Goal: Transaction & Acquisition: Purchase product/service

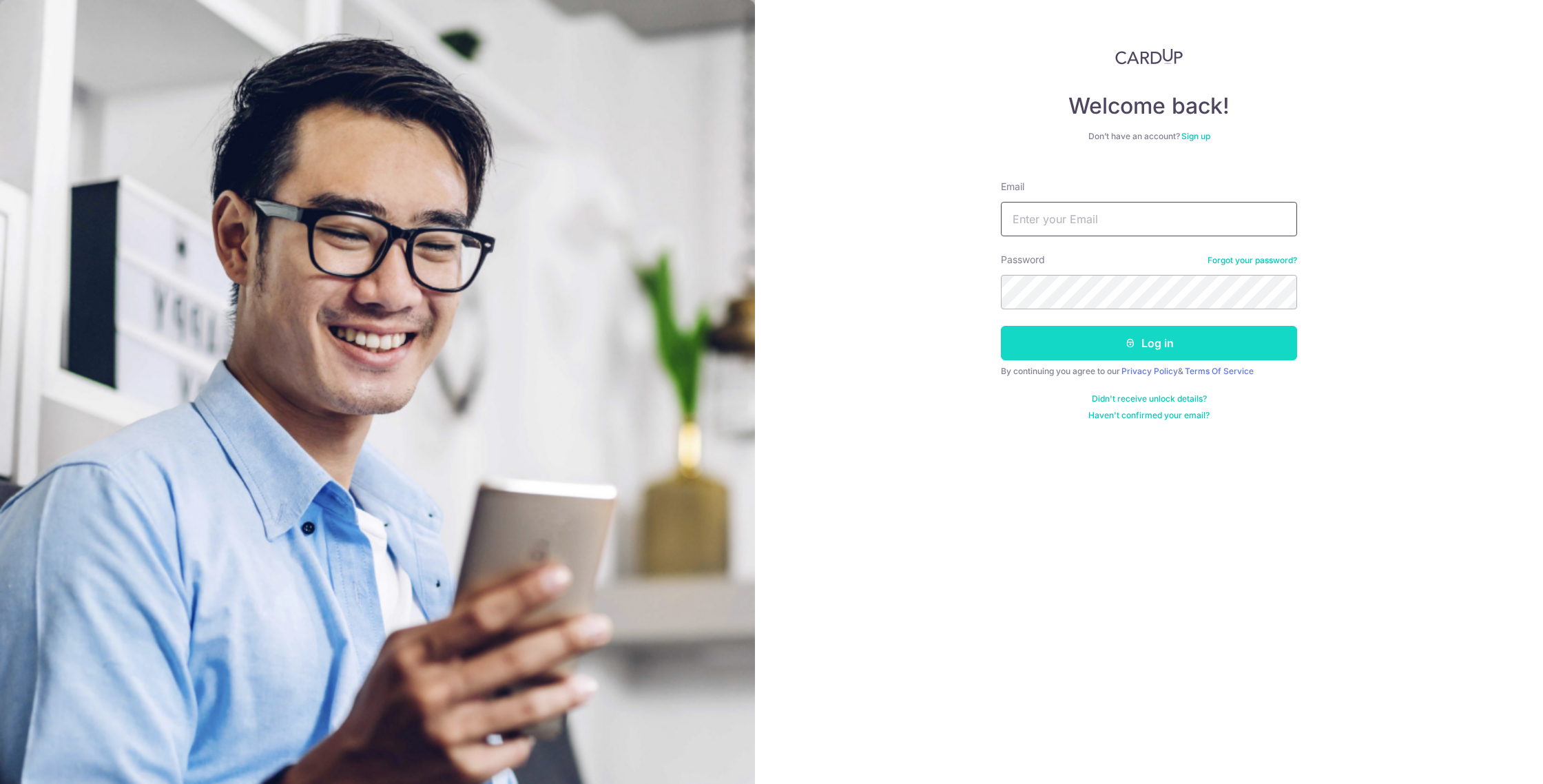
type input "drwongkeeseng@gmail.com"
click at [1113, 343] on button "Log in" at bounding box center [1148, 343] width 296 height 35
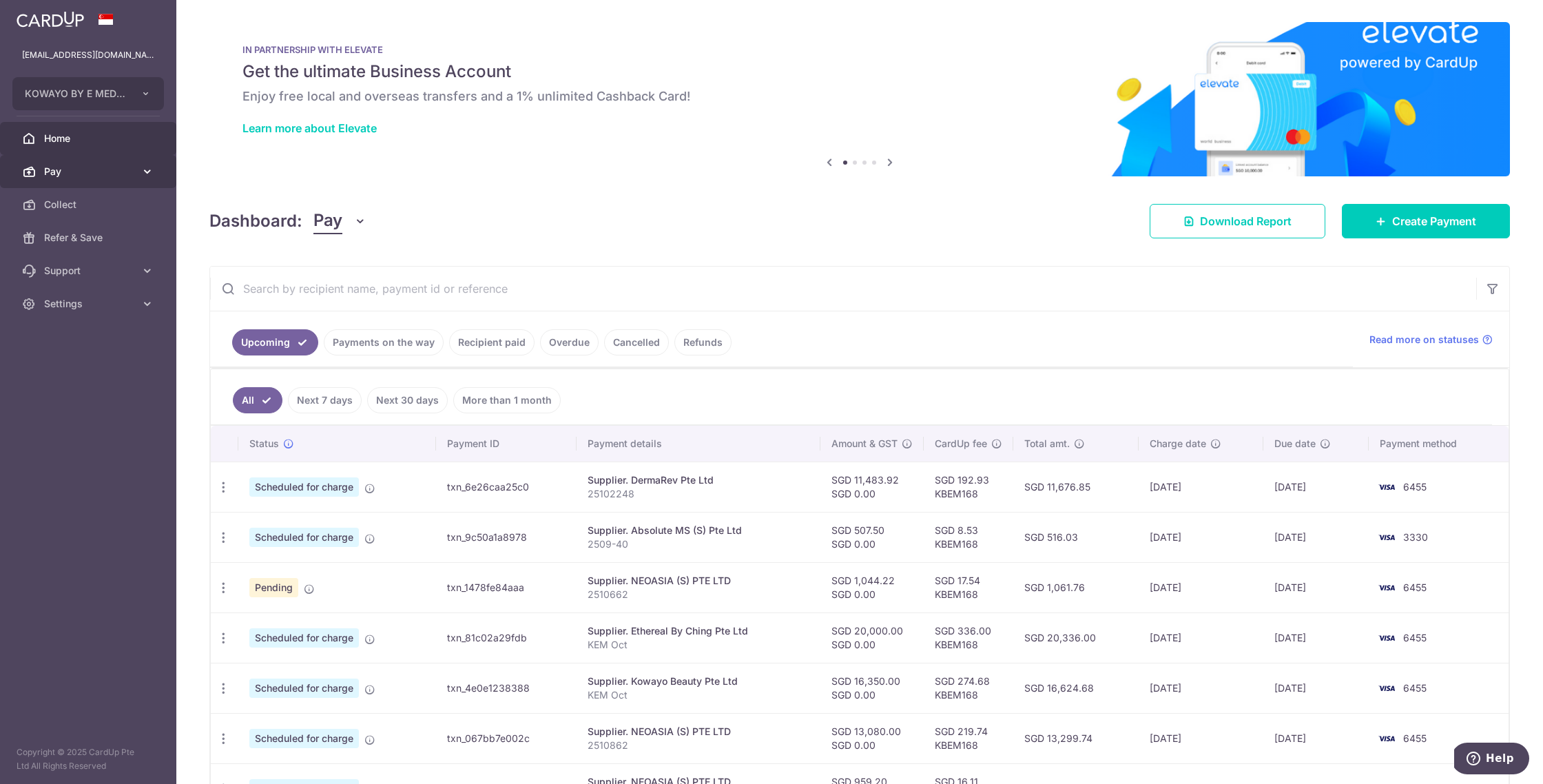
click at [89, 180] on link "Pay" at bounding box center [88, 171] width 176 height 33
click at [94, 202] on span "Payments" at bounding box center [89, 204] width 91 height 13
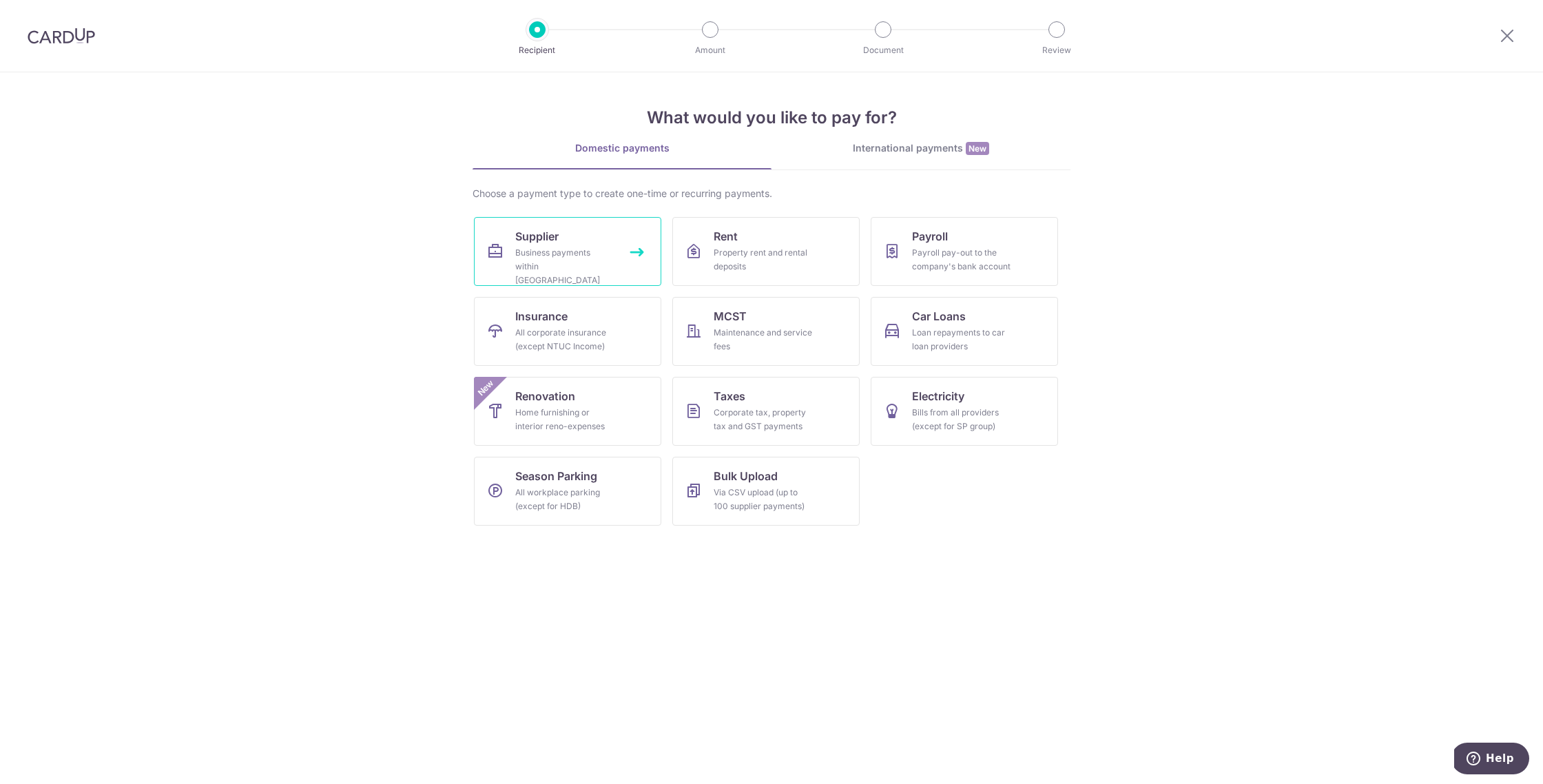
click at [561, 256] on div "Business payments within Singapore" at bounding box center [565, 266] width 99 height 41
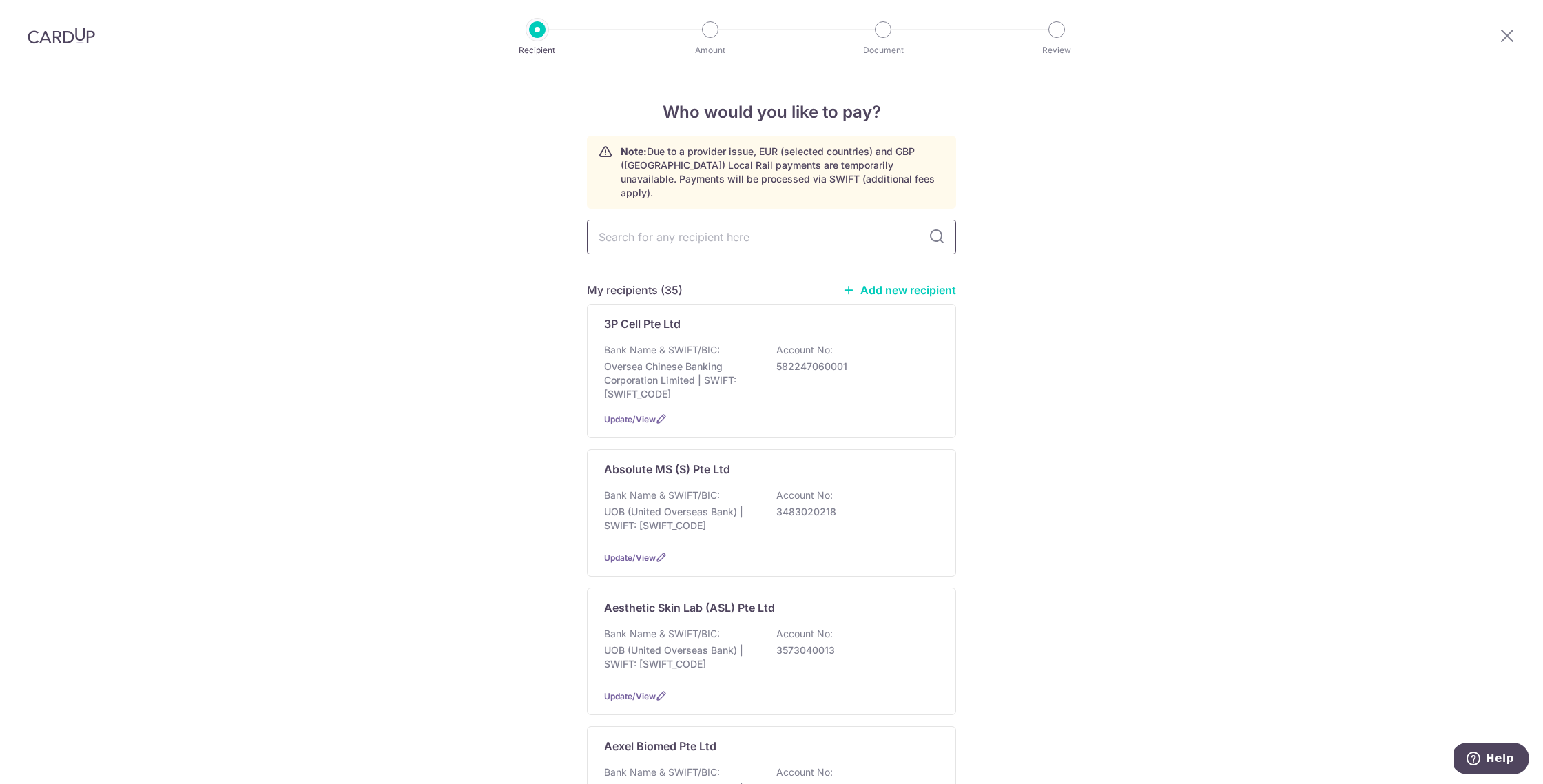
click at [717, 224] on input "text" at bounding box center [771, 237] width 369 height 35
type input "IDS"
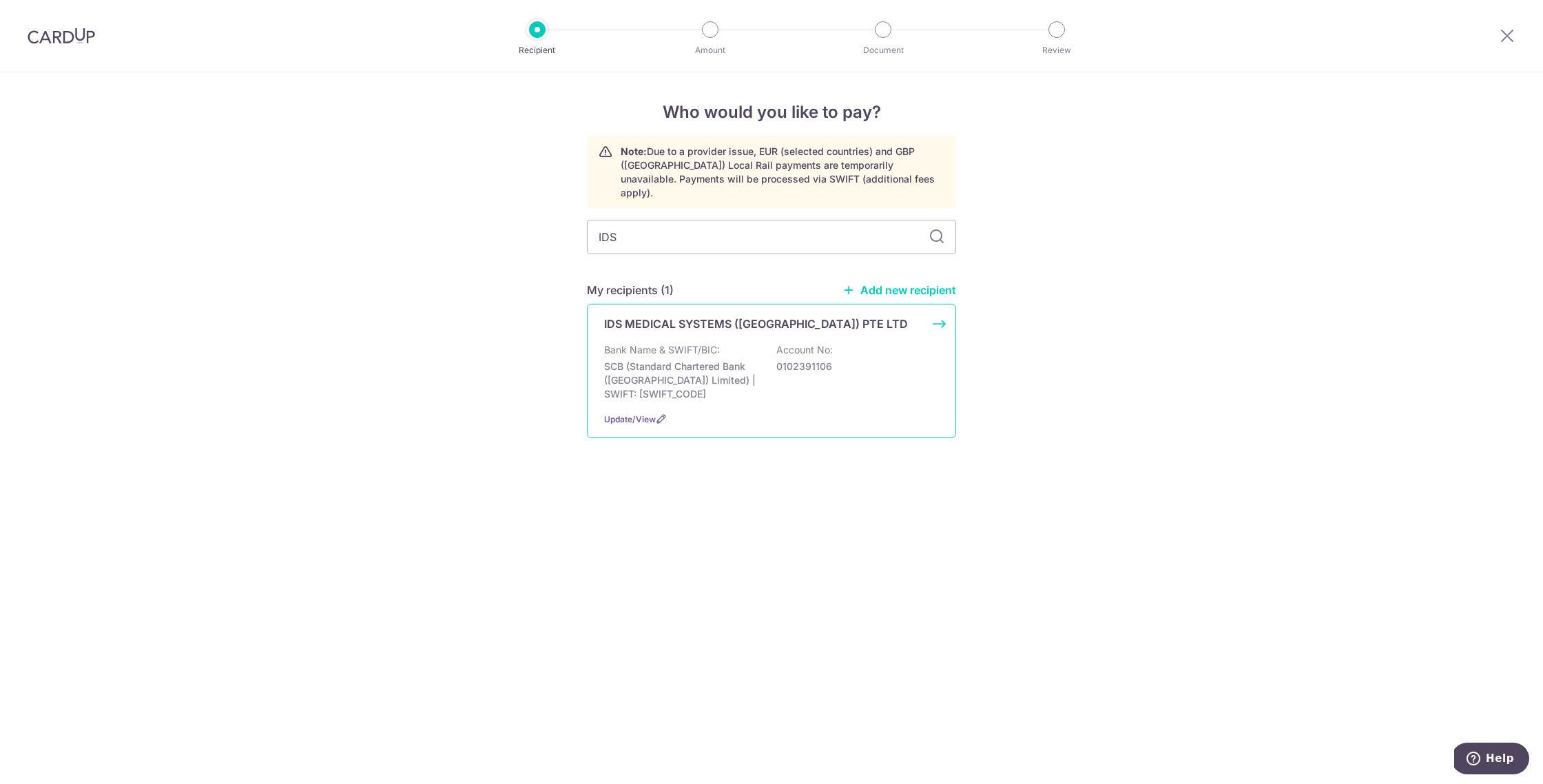
click at [741, 343] on div "Bank Name & SWIFT/BIC: SCB (Standard Chartered Bank (Singapore) Limited) | SWIF…" at bounding box center [772, 371] width 335 height 58
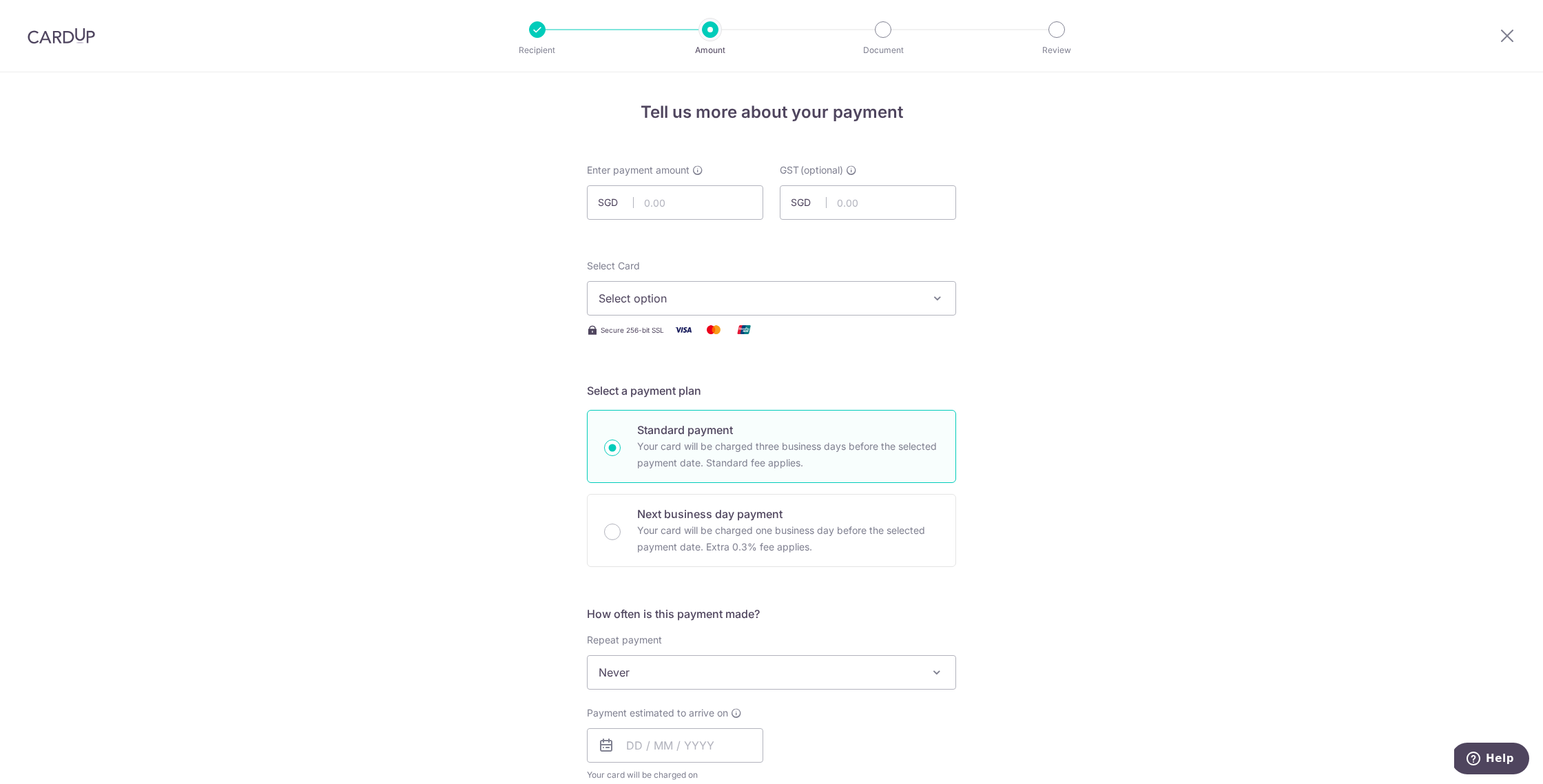
scroll to position [28, 0]
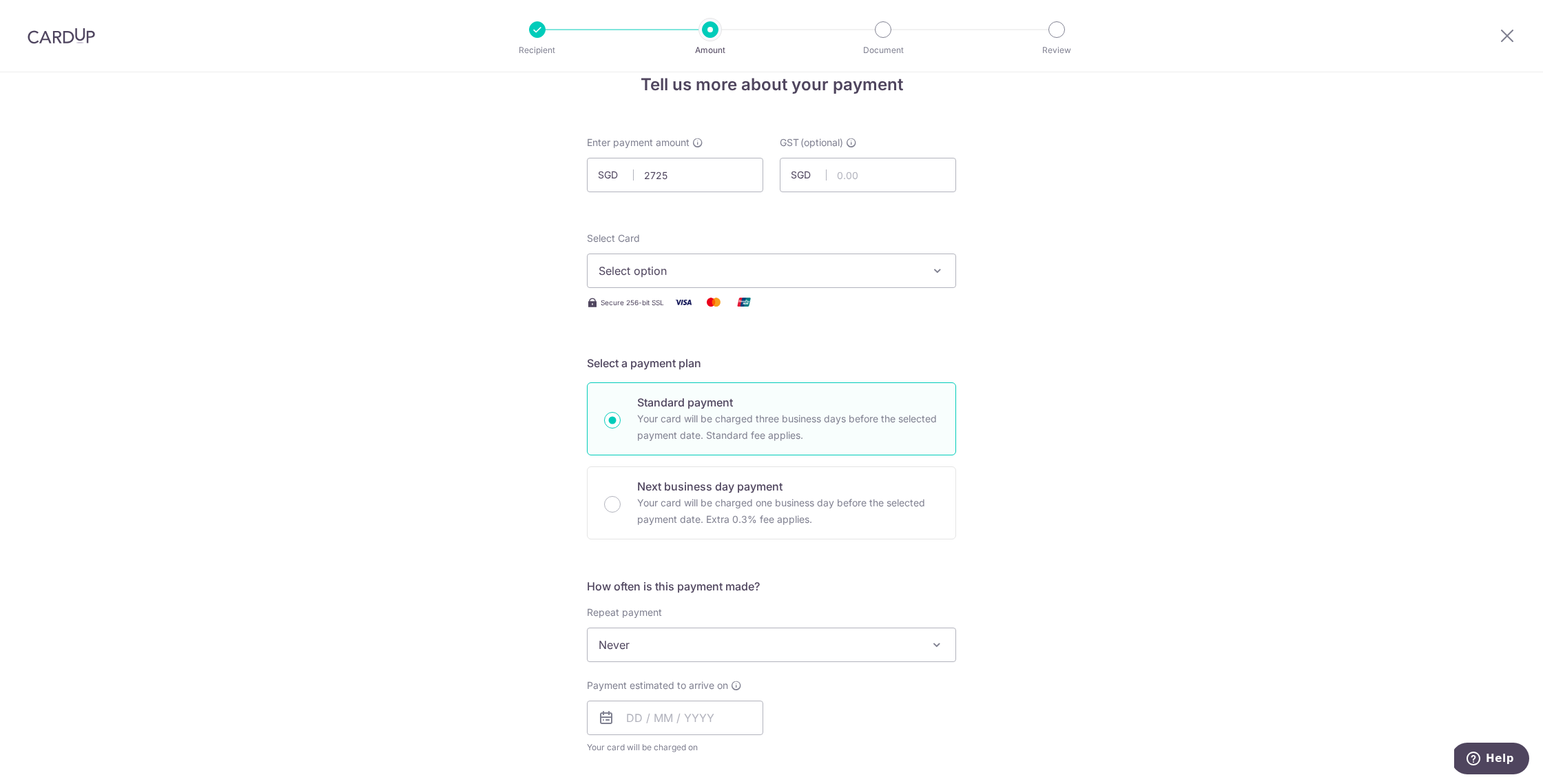
type input "2,725.00"
click at [1051, 227] on div "Tell us more about your payment Enter payment amount SGD 2,725.00 2725.00 GST (…" at bounding box center [772, 714] width 1543 height 1338
click at [735, 268] on span "Select option" at bounding box center [759, 270] width 321 height 17
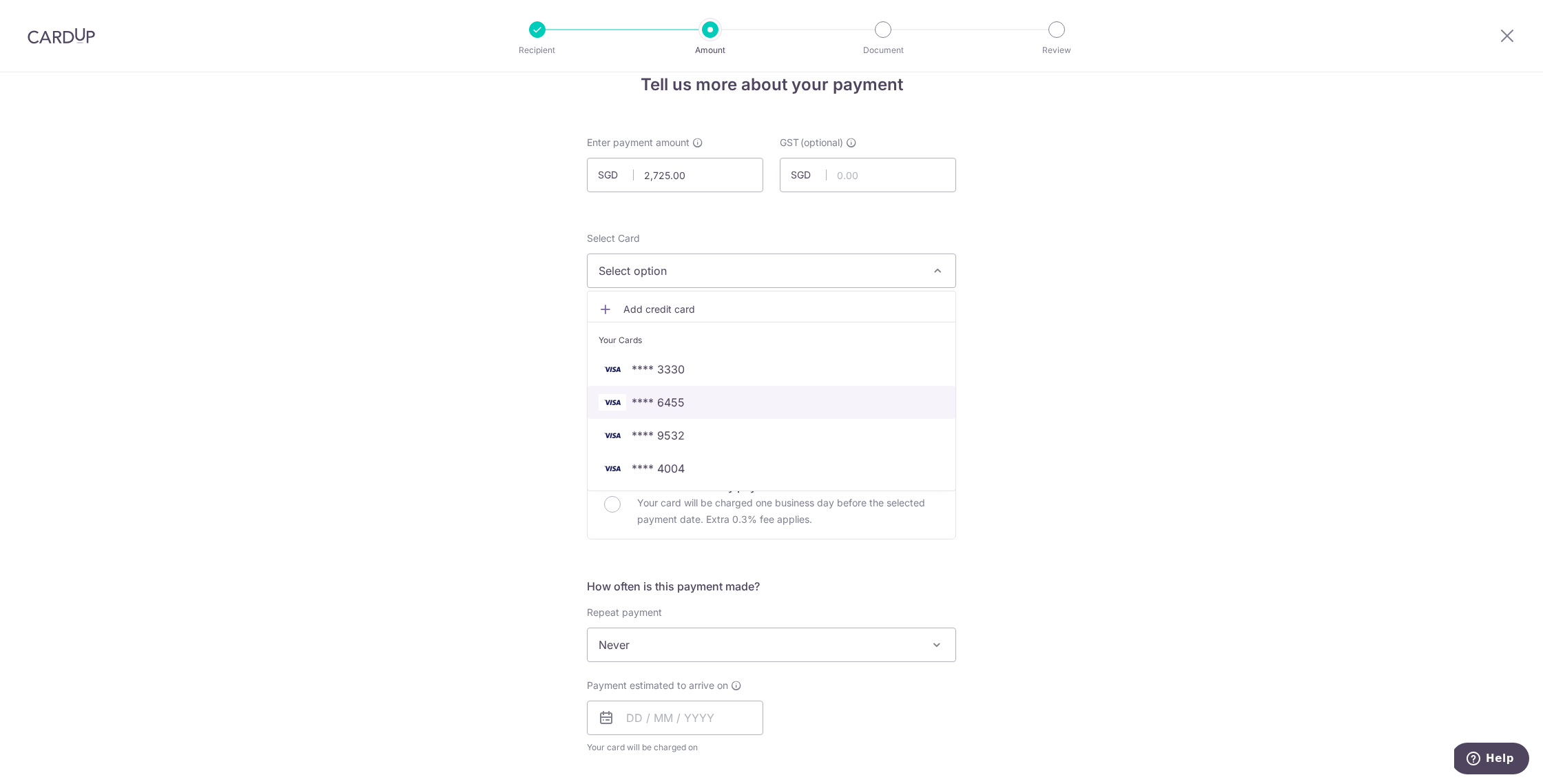
click at [719, 400] on span "**** 6455" at bounding box center [772, 402] width 346 height 17
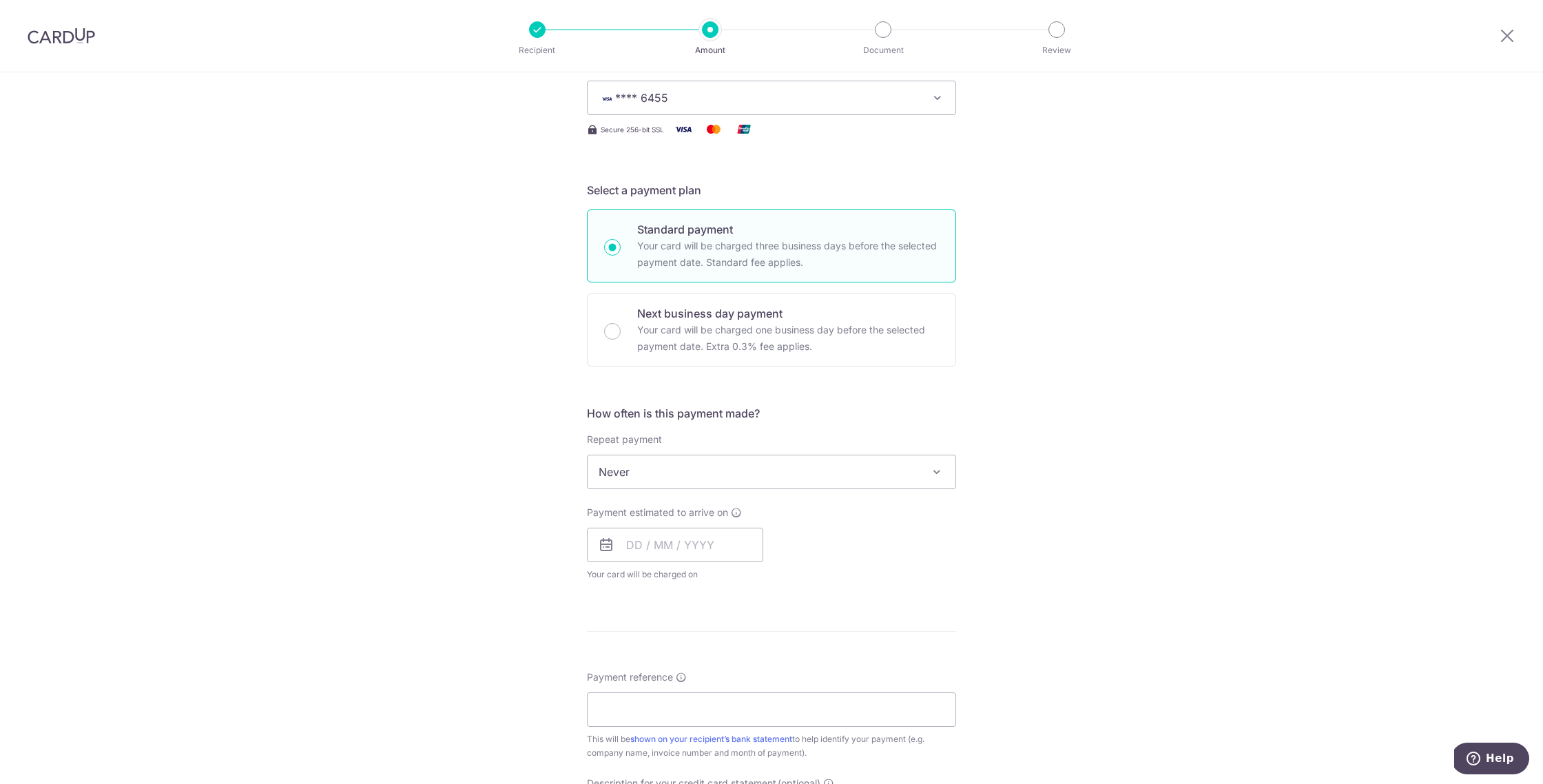
scroll to position [208, 0]
click at [679, 535] on input "text" at bounding box center [674, 537] width 176 height 35
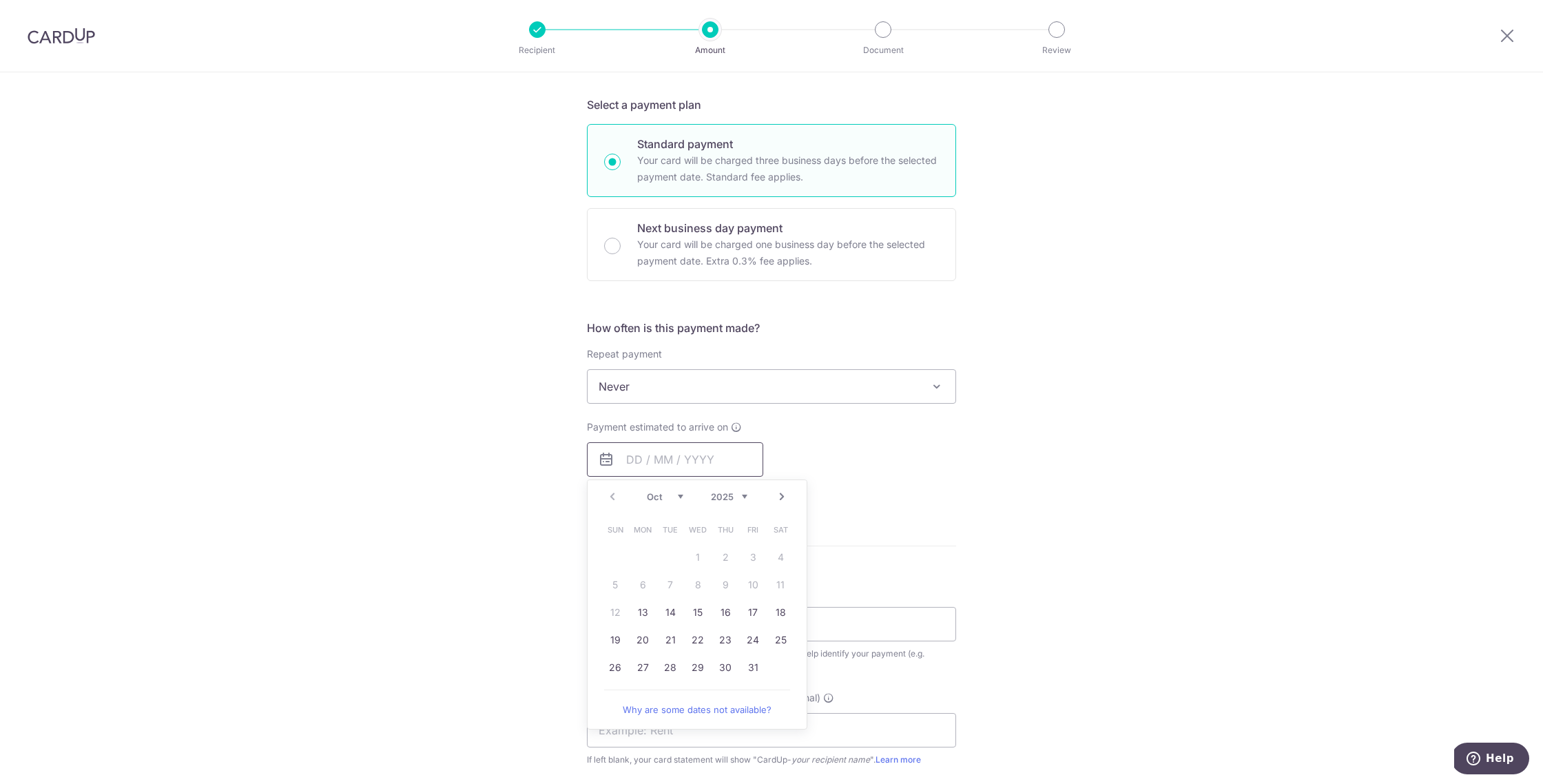
scroll to position [287, 0]
click at [746, 665] on link "31" at bounding box center [753, 666] width 22 height 22
type input "31/10/2025"
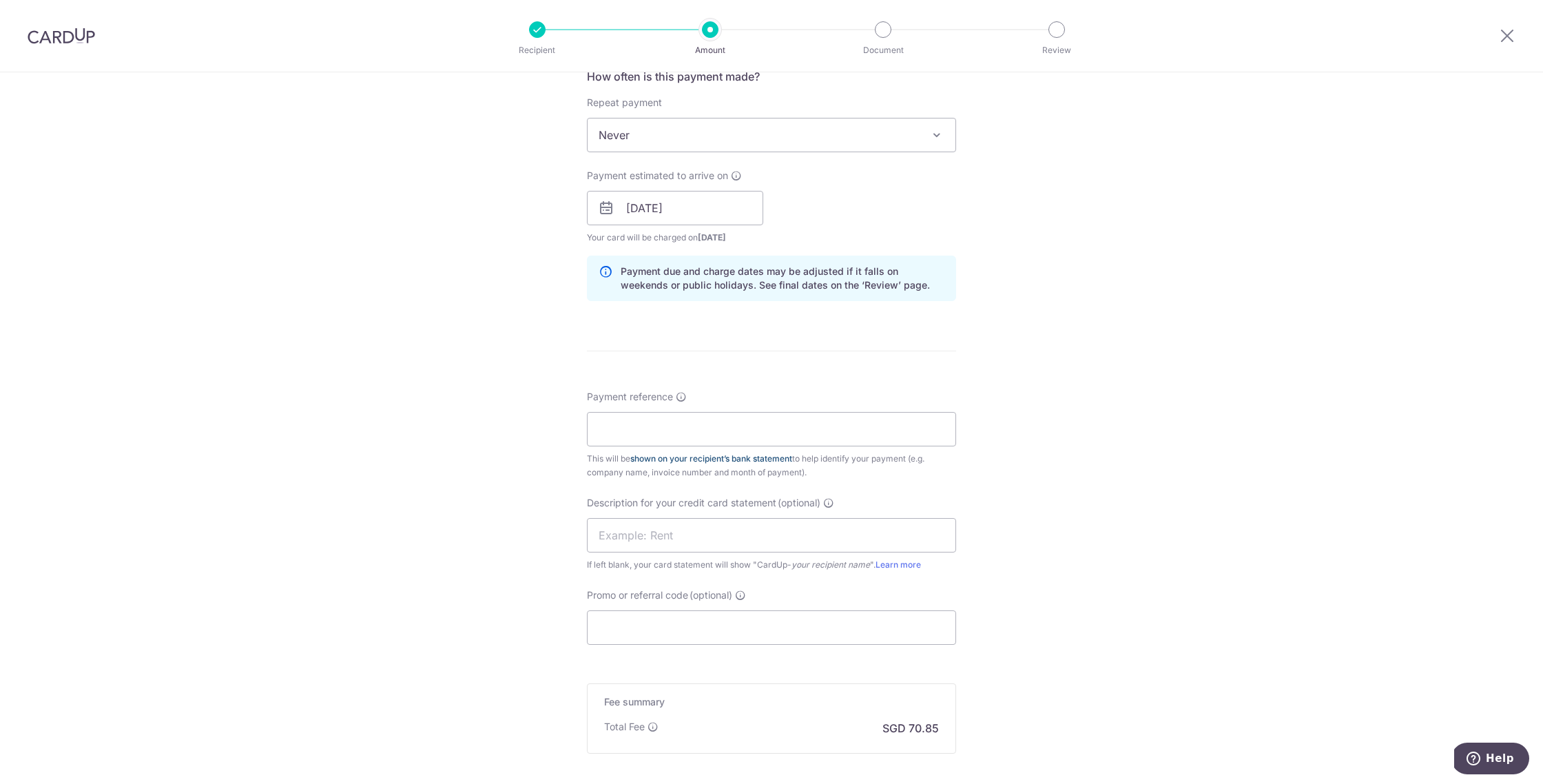
scroll to position [542, 0]
click at [719, 419] on input "Payment reference" at bounding box center [771, 425] width 369 height 35
type input "UG90097424"
click at [799, 535] on input "text" at bounding box center [771, 531] width 369 height 35
type input "IDS Med"
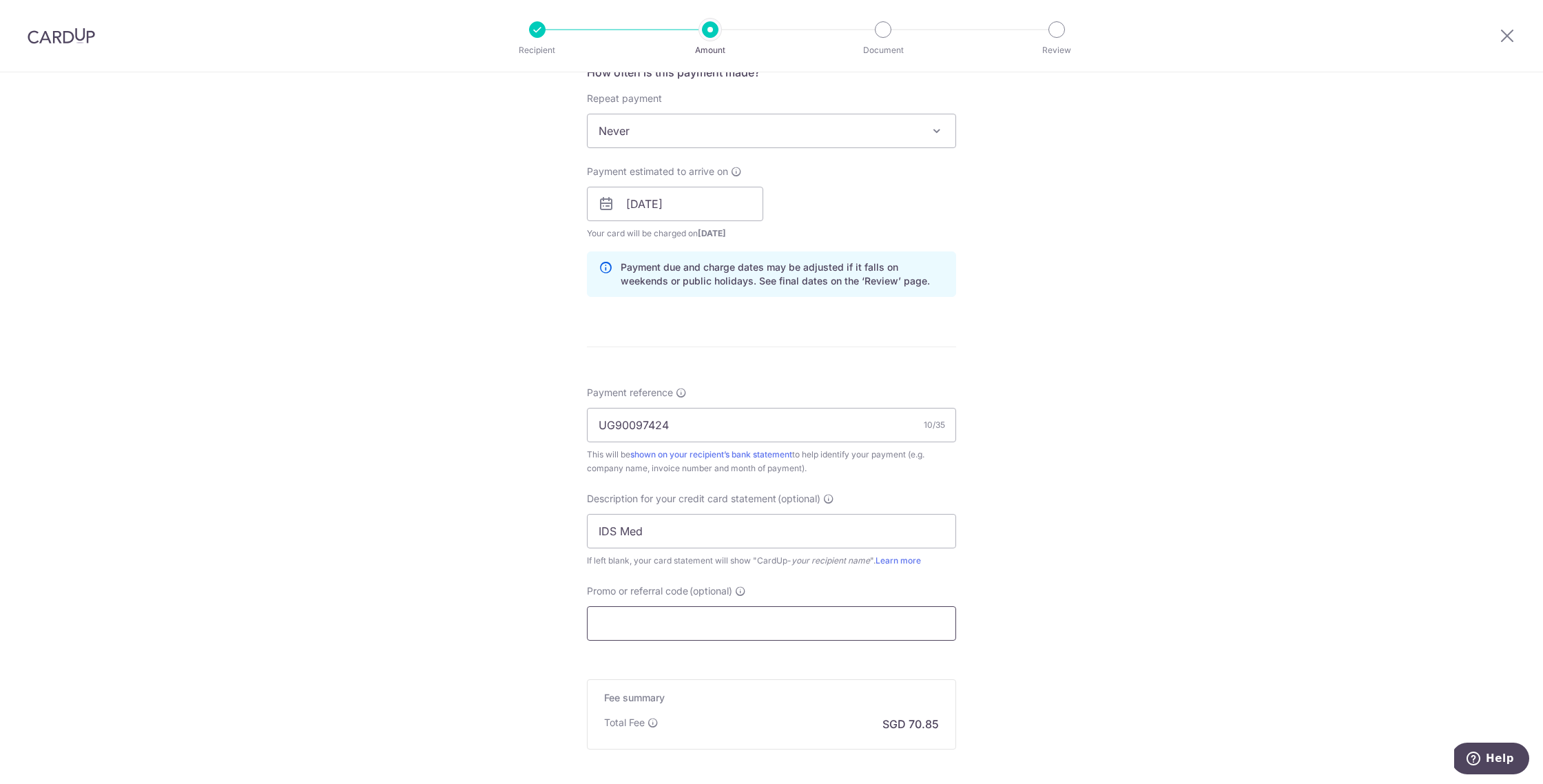
click at [640, 627] on input "Promo or referral code (optional)" at bounding box center [771, 623] width 369 height 35
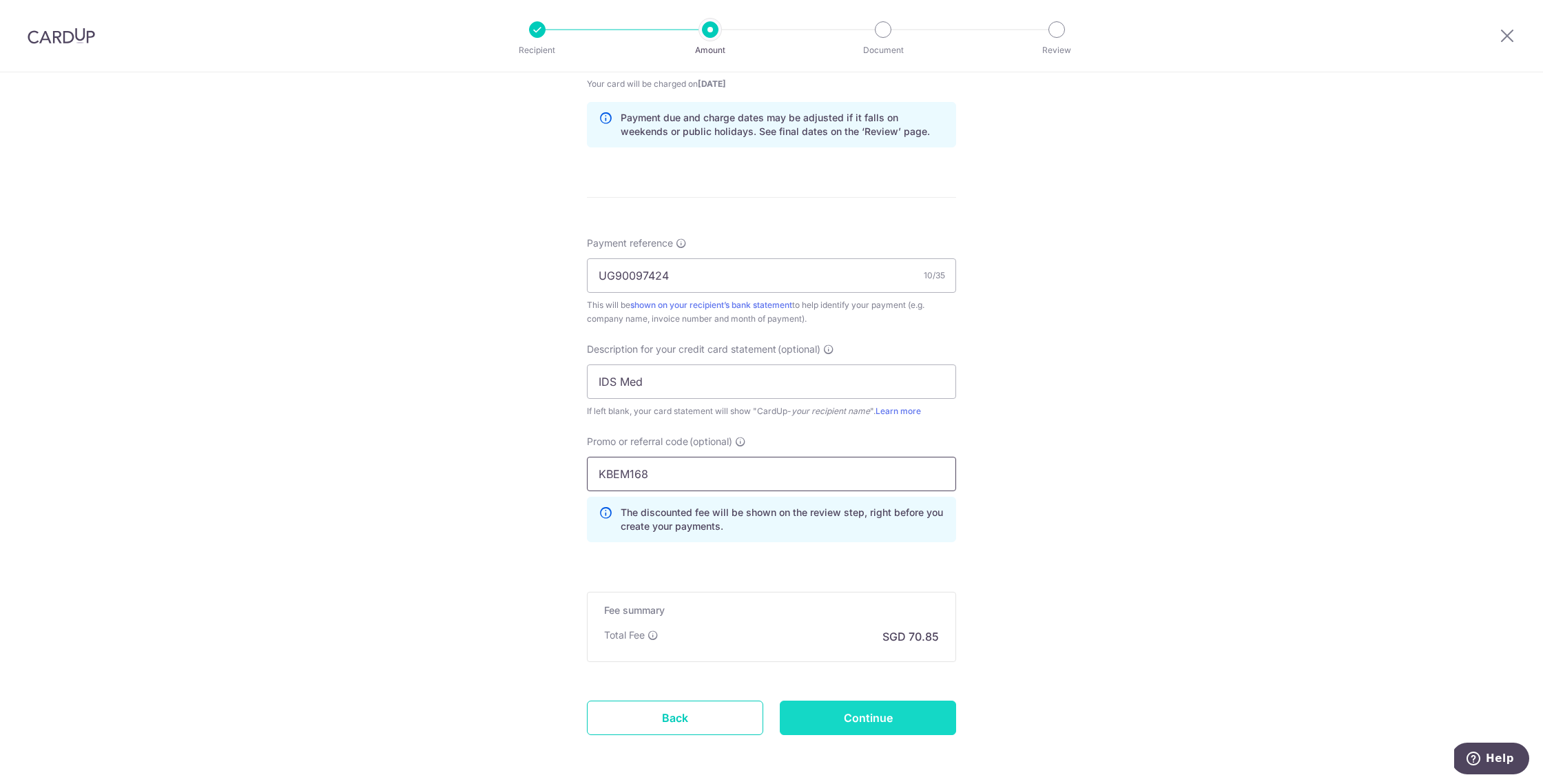
scroll to position [711, 0]
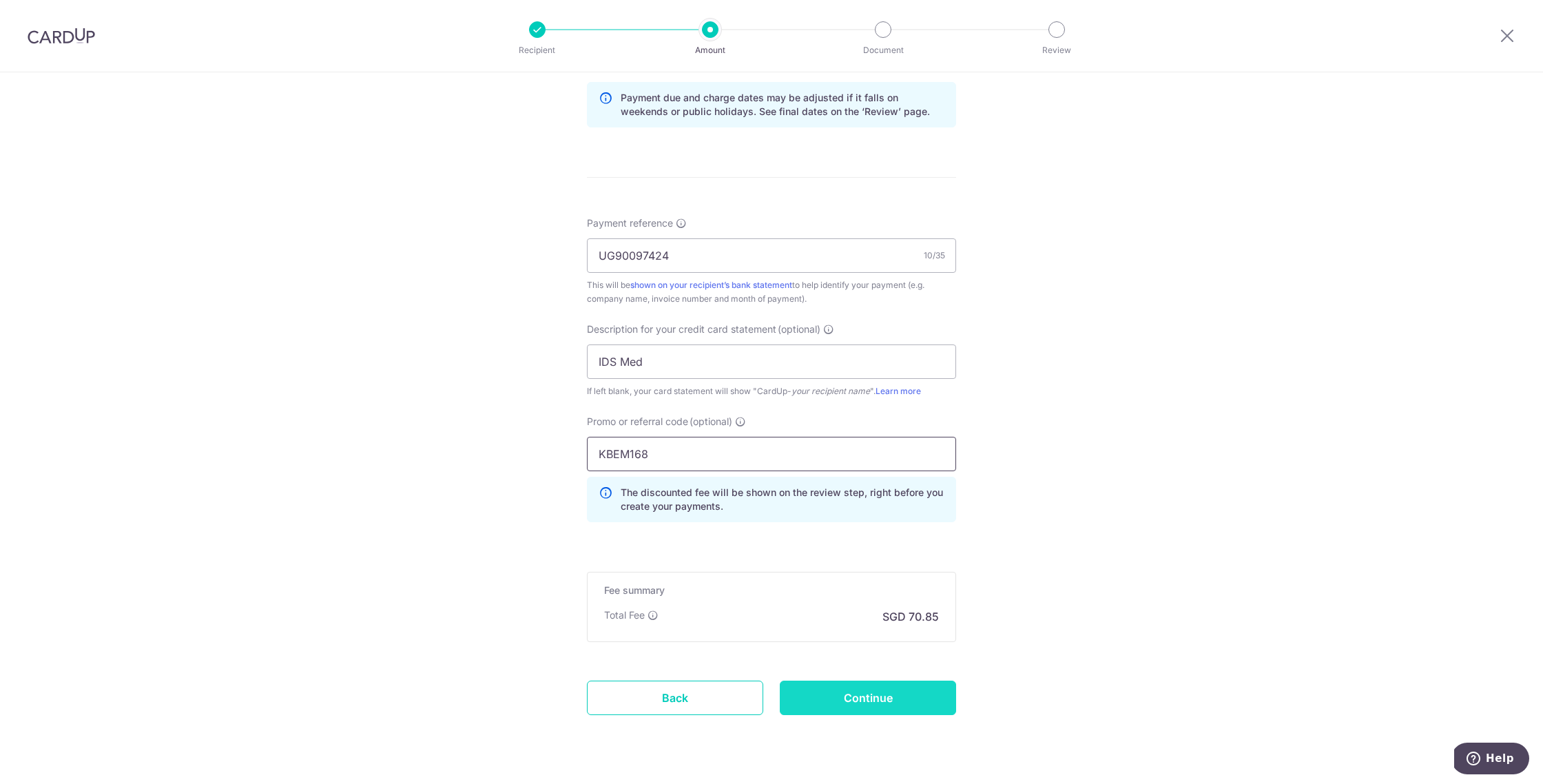
type input "KBEM168"
click at [922, 708] on input "Continue" at bounding box center [867, 698] width 176 height 35
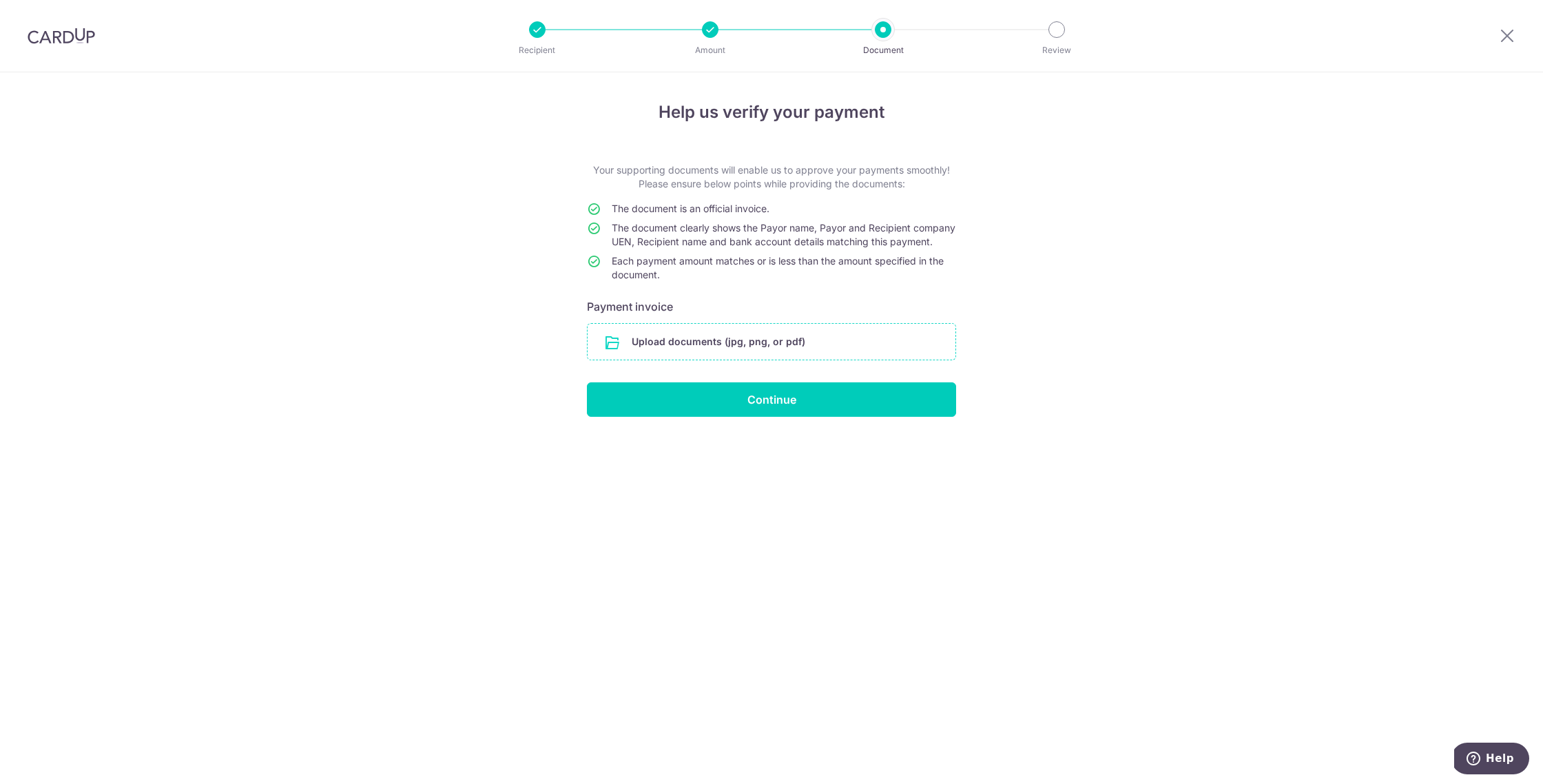
click at [710, 358] on input "file" at bounding box center [772, 341] width 368 height 36
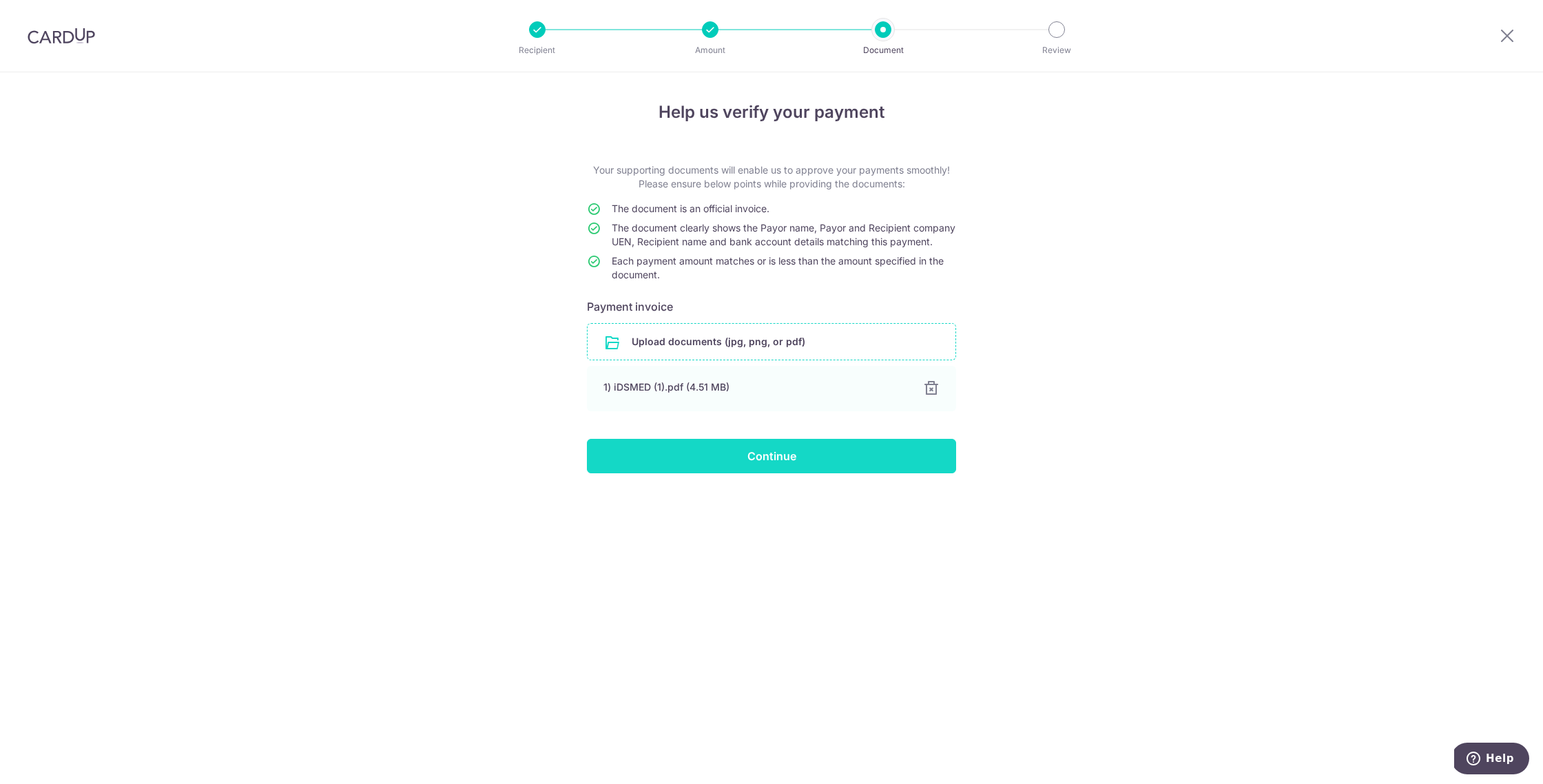
click at [729, 472] on input "Continue" at bounding box center [771, 456] width 369 height 35
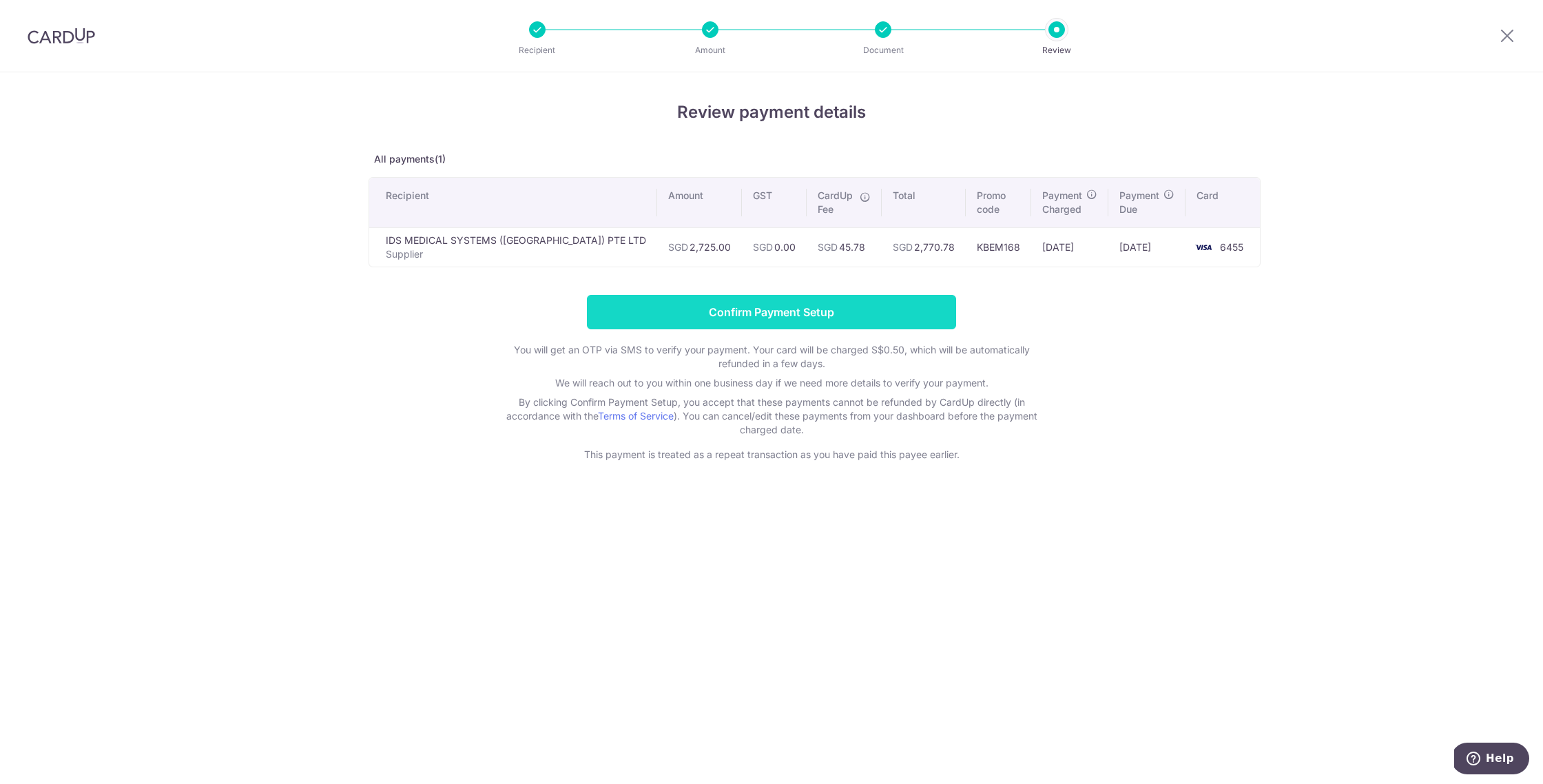
click at [676, 315] on input "Confirm Payment Setup" at bounding box center [771, 312] width 369 height 35
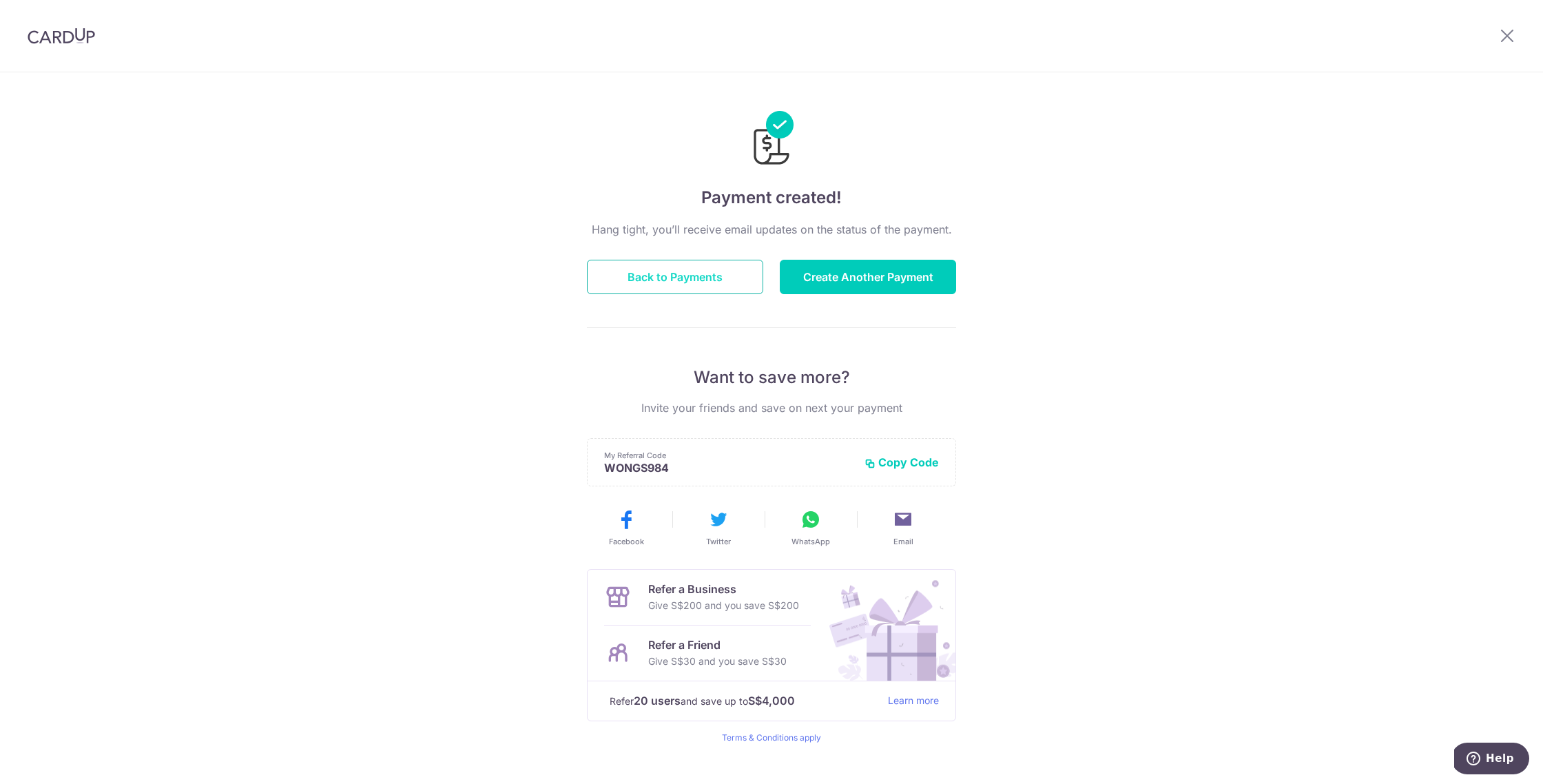
click at [674, 286] on button "Back to Payments" at bounding box center [674, 277] width 176 height 35
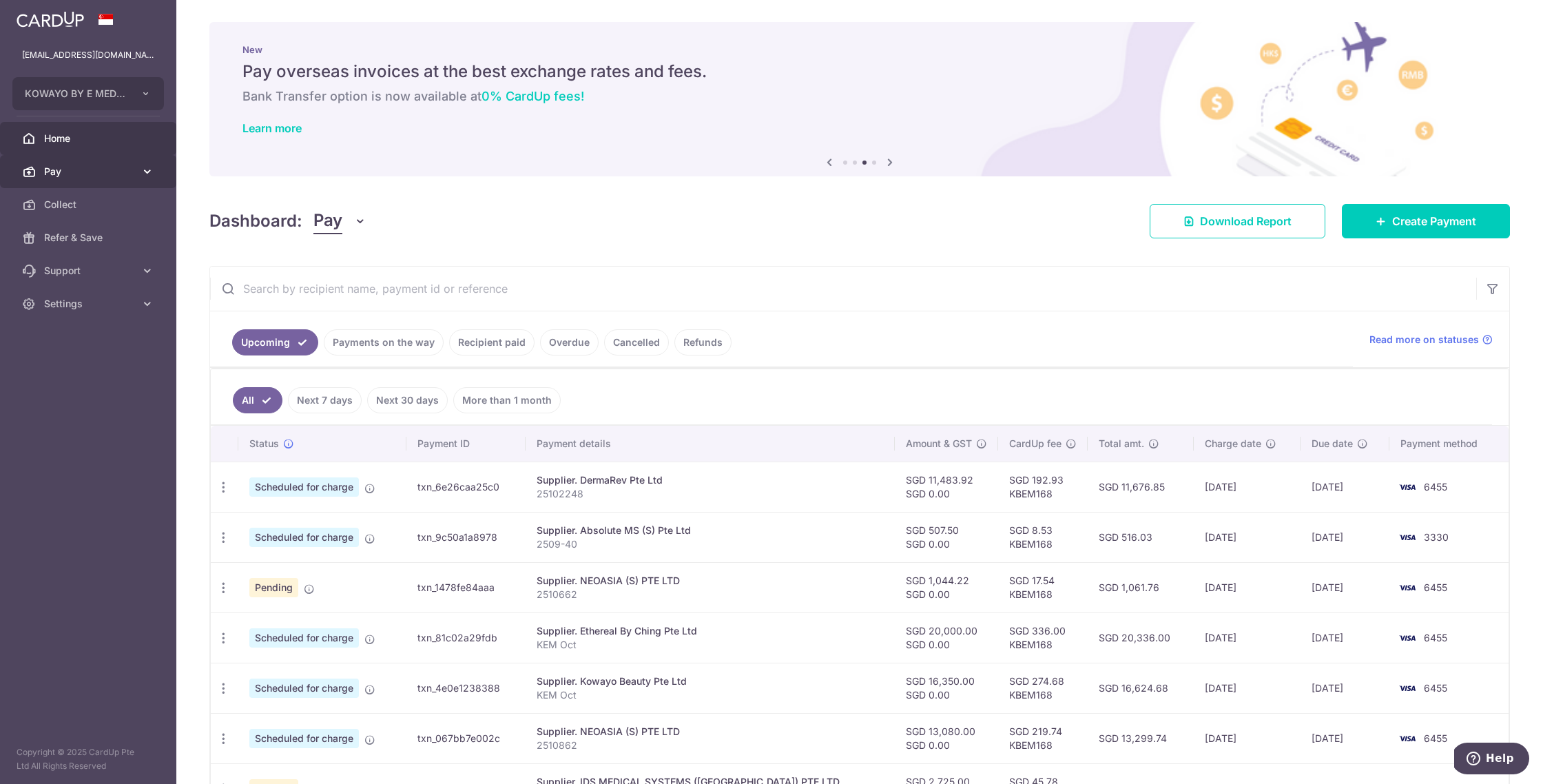
click at [66, 167] on span "Pay" at bounding box center [89, 171] width 91 height 13
click at [81, 209] on span "Payments" at bounding box center [89, 204] width 91 height 13
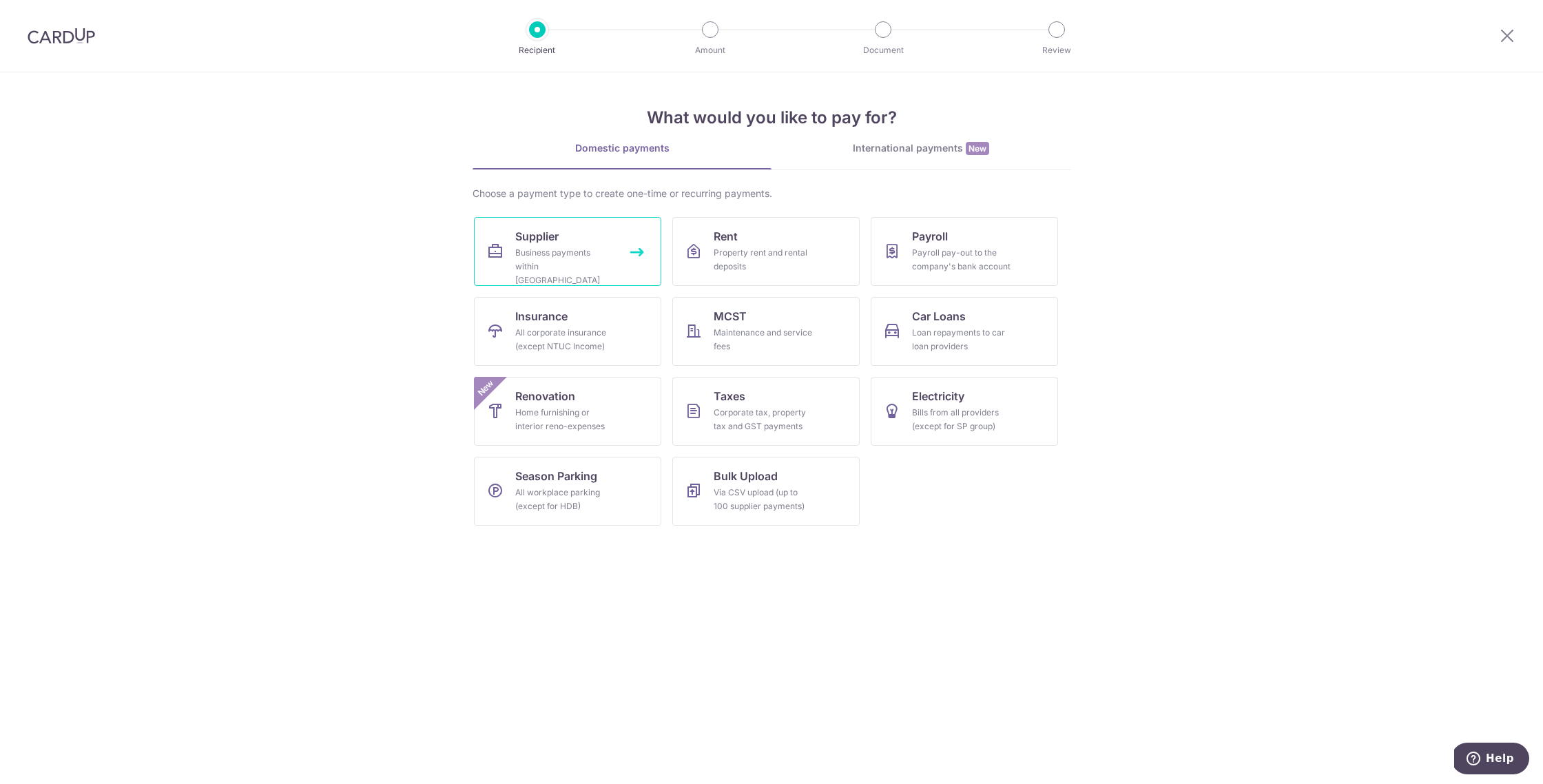
click at [541, 254] on div "Business payments within [GEOGRAPHIC_DATA]" at bounding box center [565, 266] width 99 height 41
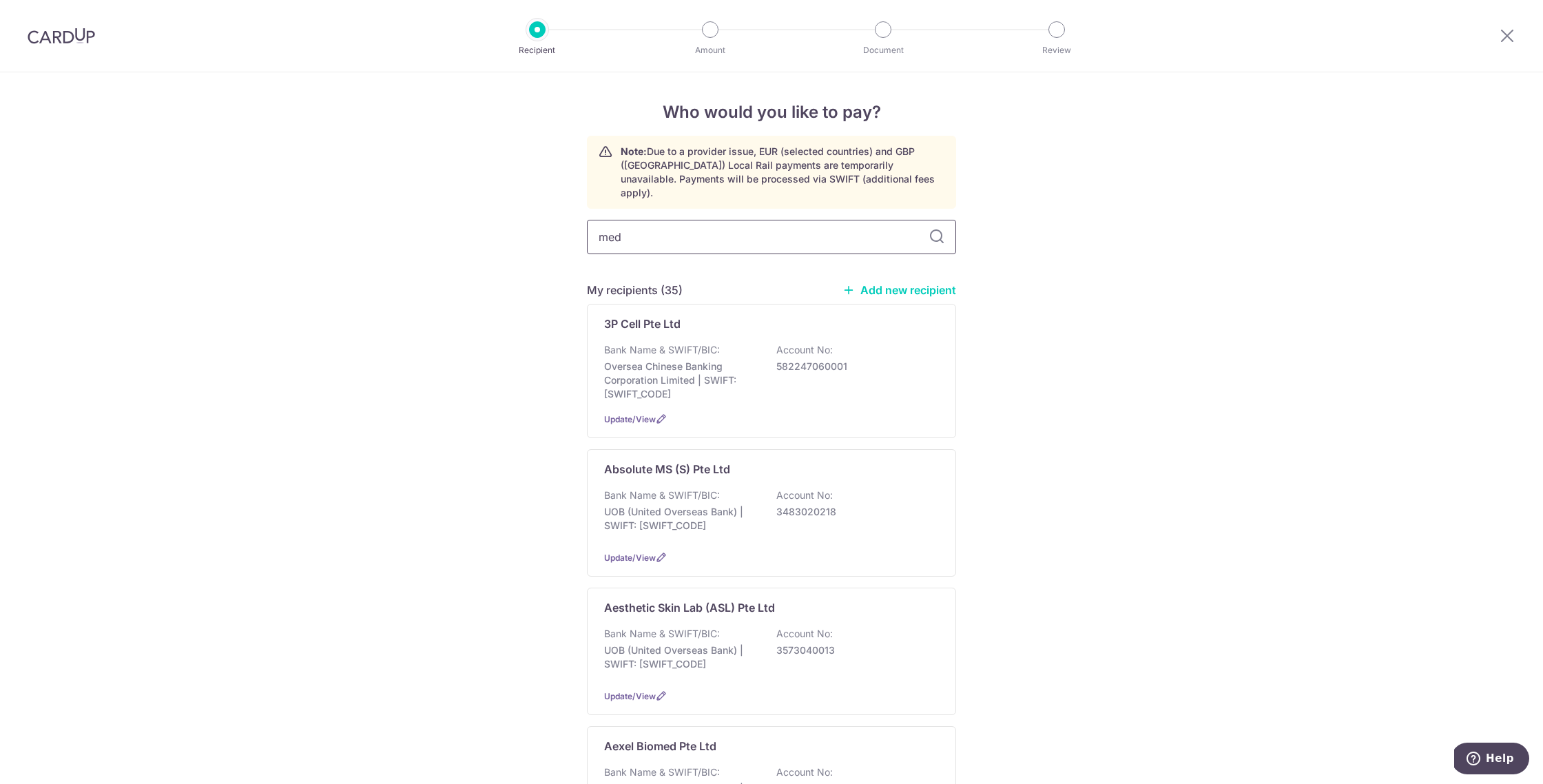
type input "medi"
type input "medicell"
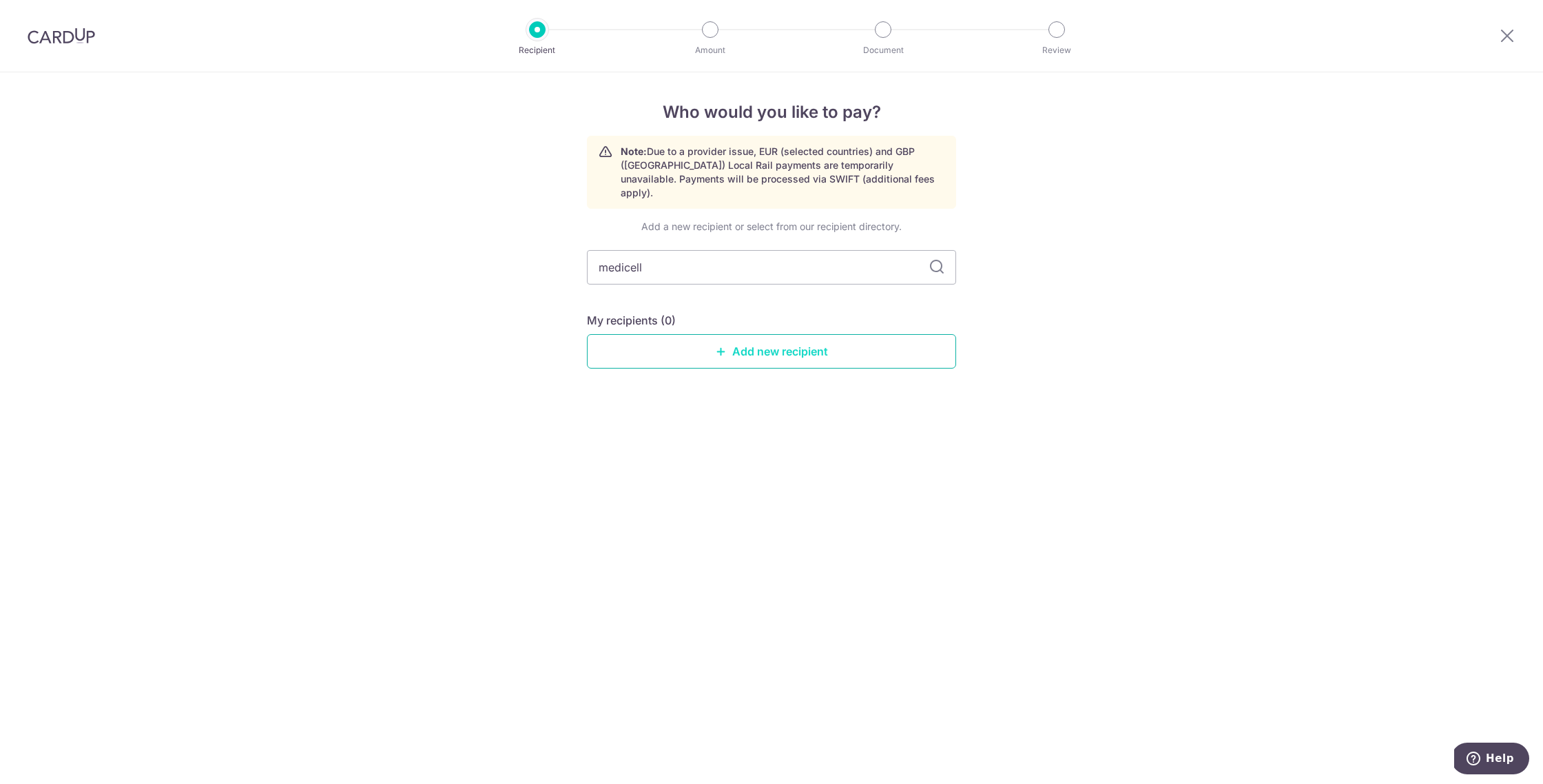
click at [683, 344] on link "Add new recipient" at bounding box center [771, 351] width 369 height 35
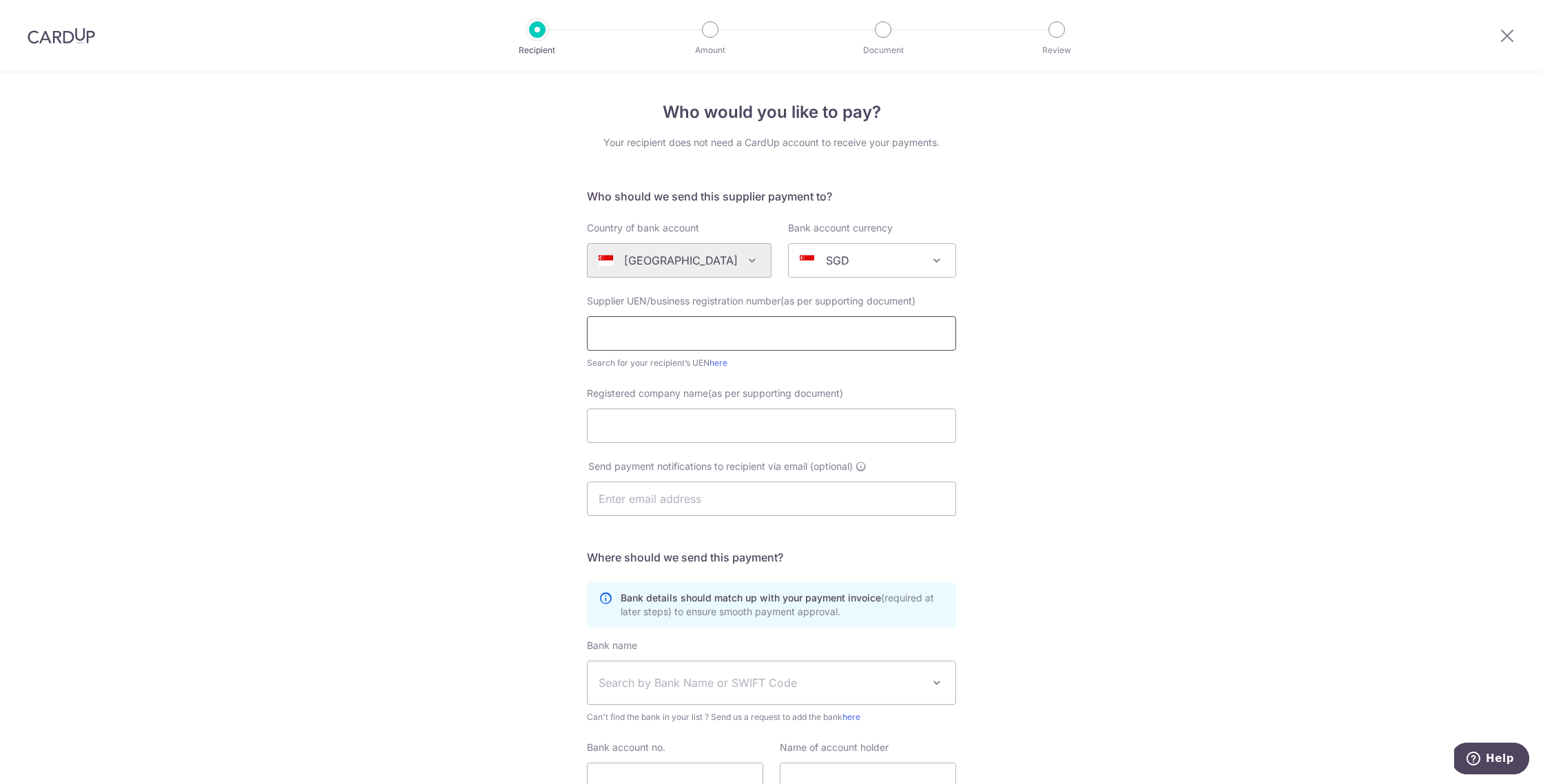
click at [688, 342] on input "text" at bounding box center [771, 333] width 369 height 35
type input "200208820W"
click at [689, 433] on input "Registered company name(as per supporting document)" at bounding box center [771, 426] width 369 height 35
drag, startPoint x: 799, startPoint y: 425, endPoint x: 629, endPoint y: 430, distance: 170.1
click at [587, 430] on input "Medicell Pharmaceutical (S) Pte Ltd" at bounding box center [771, 426] width 369 height 35
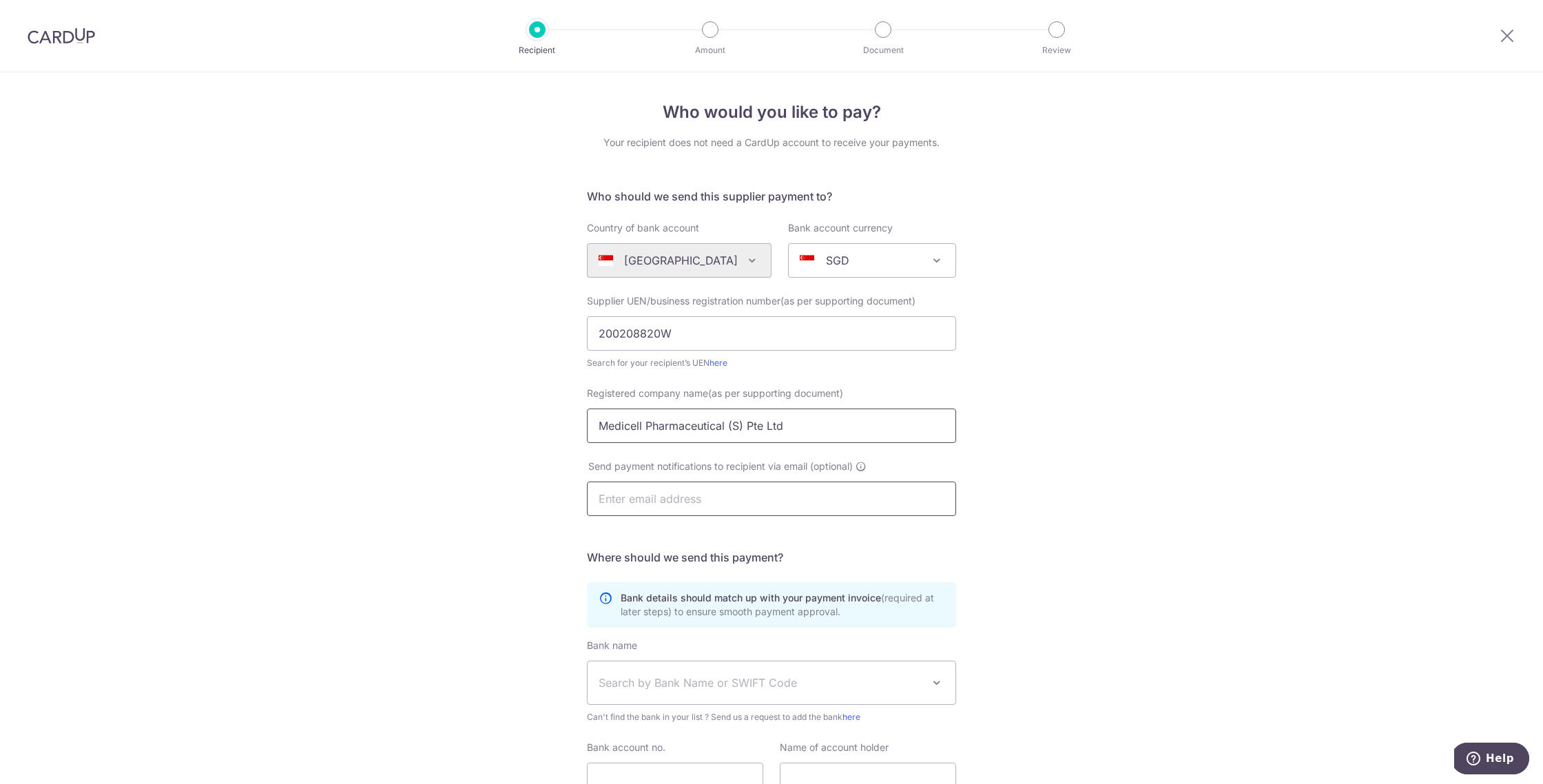
type input "Medicell Pharmaceutical (S) Pte Ltd"
click at [611, 513] on input "text" at bounding box center [771, 499] width 369 height 35
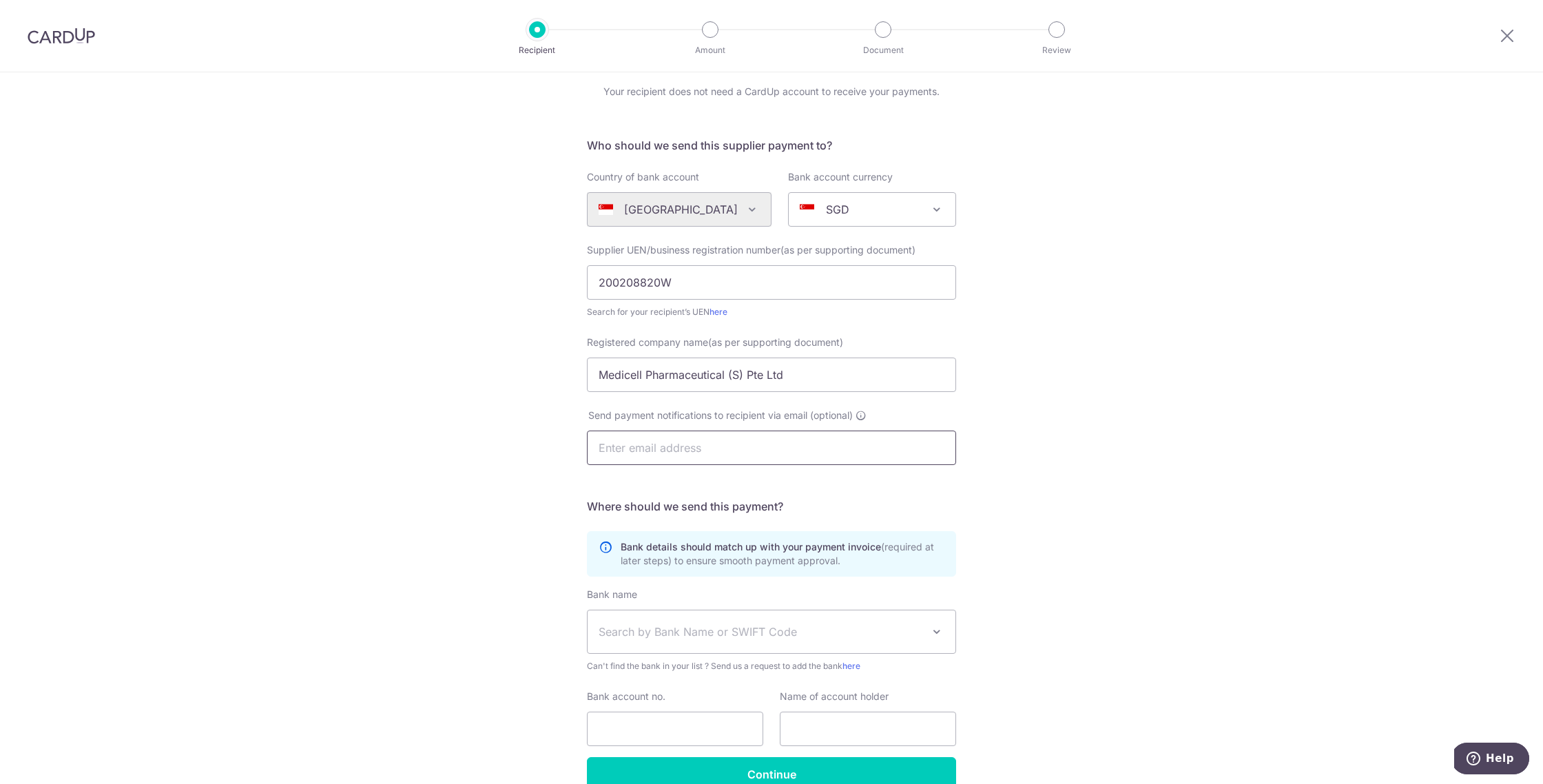
scroll to position [123, 0]
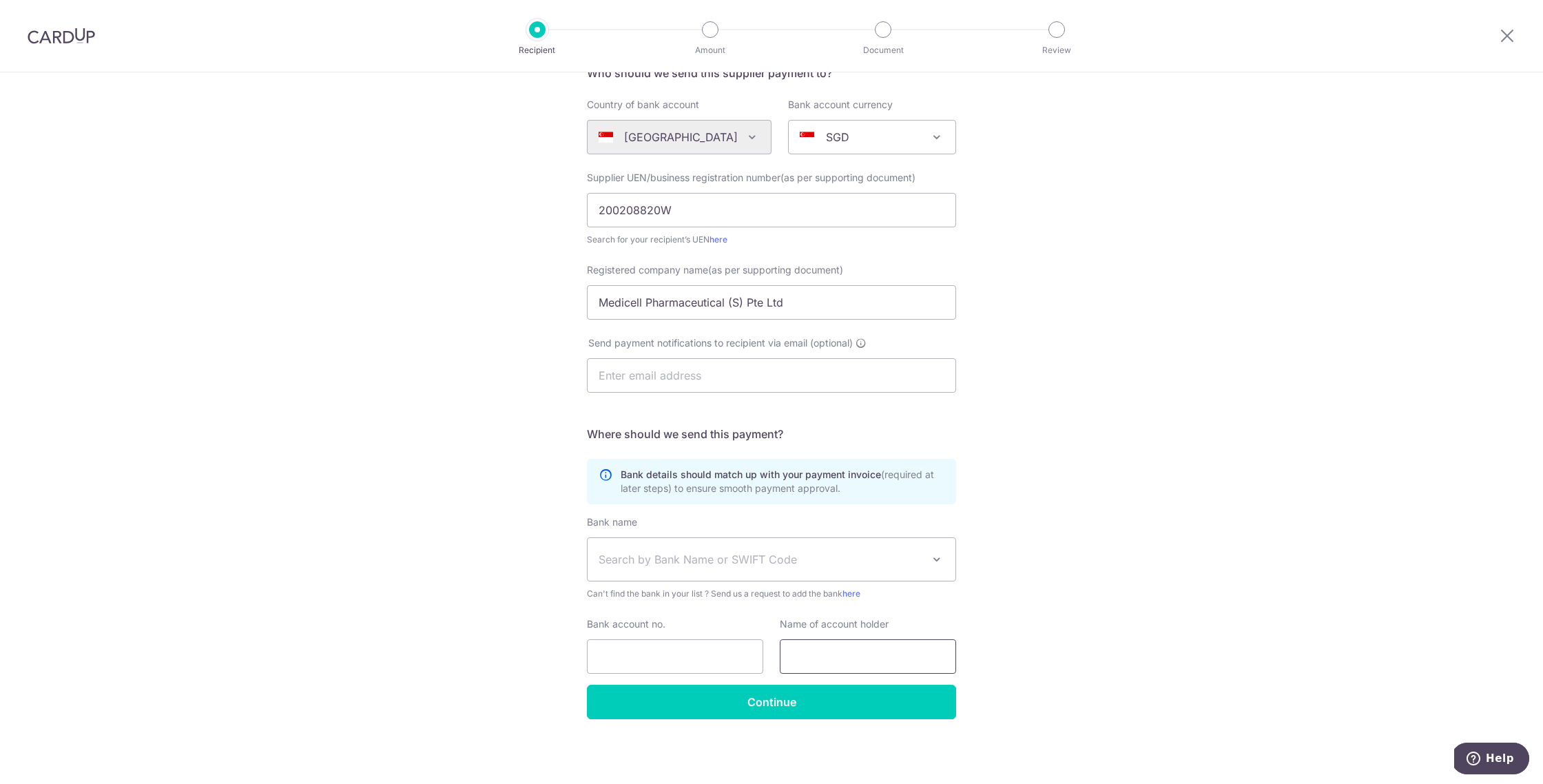
click at [847, 655] on input "text" at bounding box center [867, 656] width 176 height 35
paste input "Medicell Pharmaceutical (S) Pte Ltd"
type input "Medicell Pharmaceutical (S) Pte Ltd"
click at [674, 651] on input "Bank account no." at bounding box center [674, 656] width 176 height 35
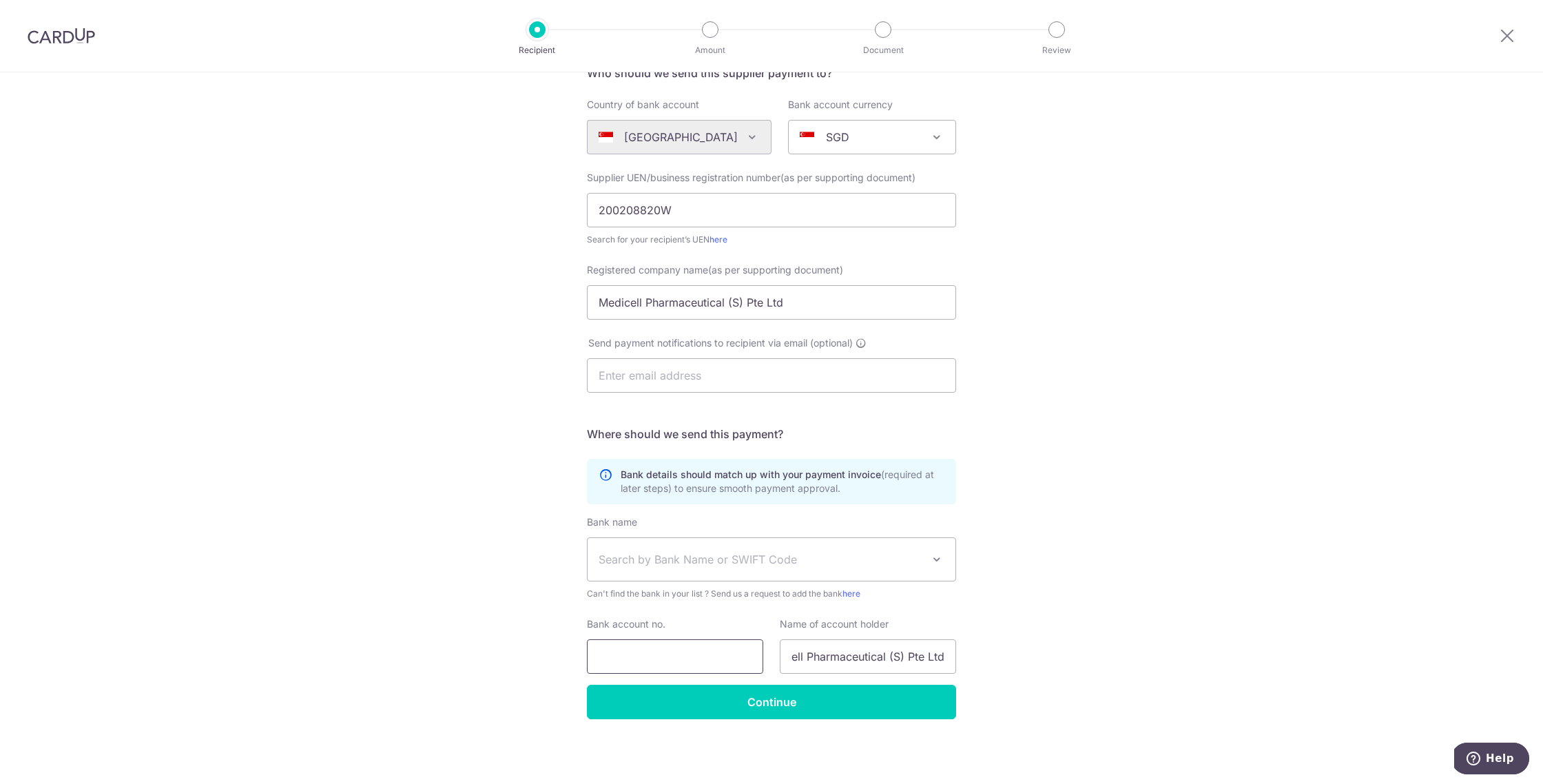
scroll to position [0, 0]
type input "1023178481"
click at [703, 565] on span "Search by Bank Name or SWIFT Code" at bounding box center [760, 559] width 324 height 17
type input "uob"
select select "18"
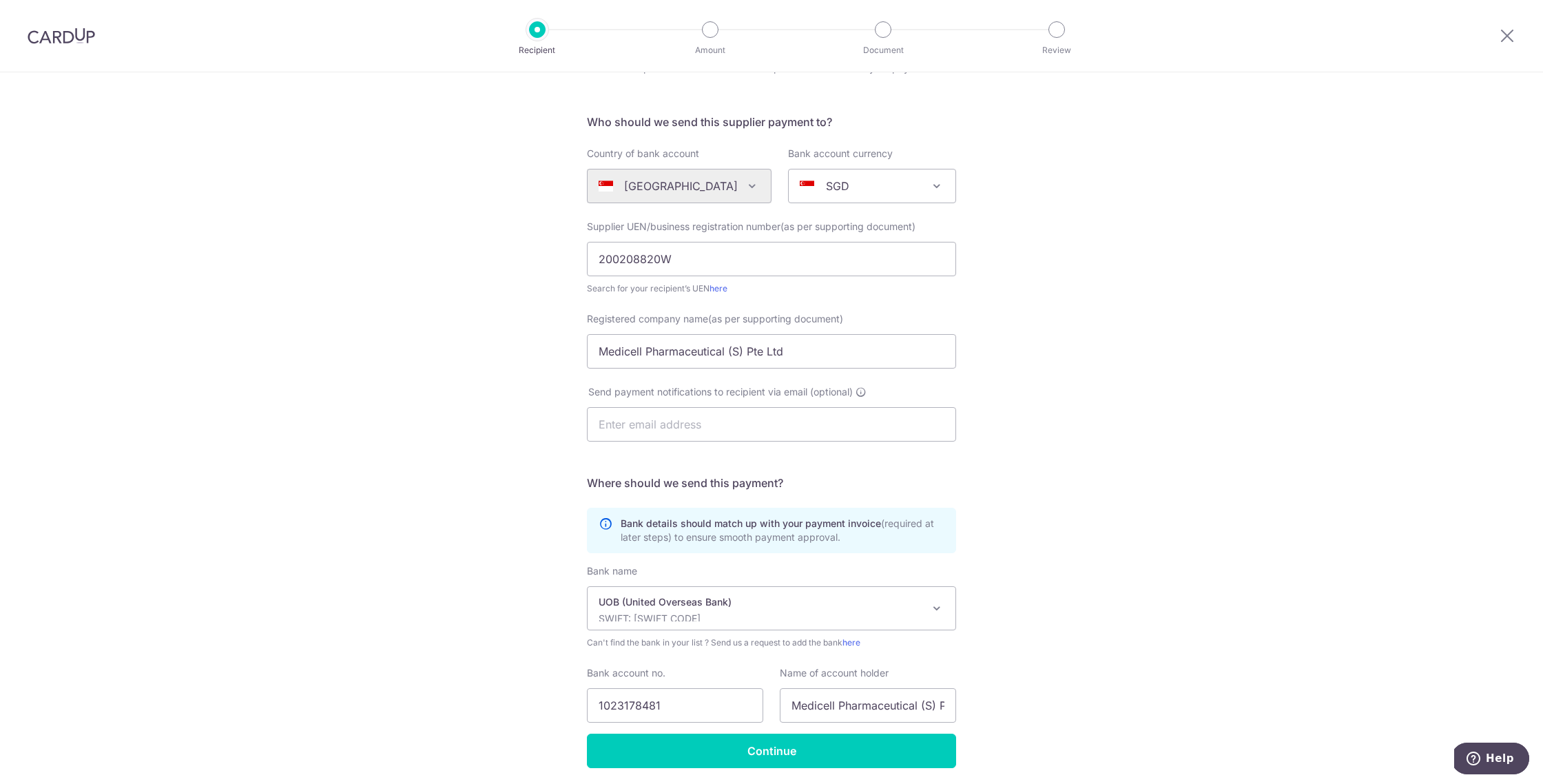
scroll to position [123, 0]
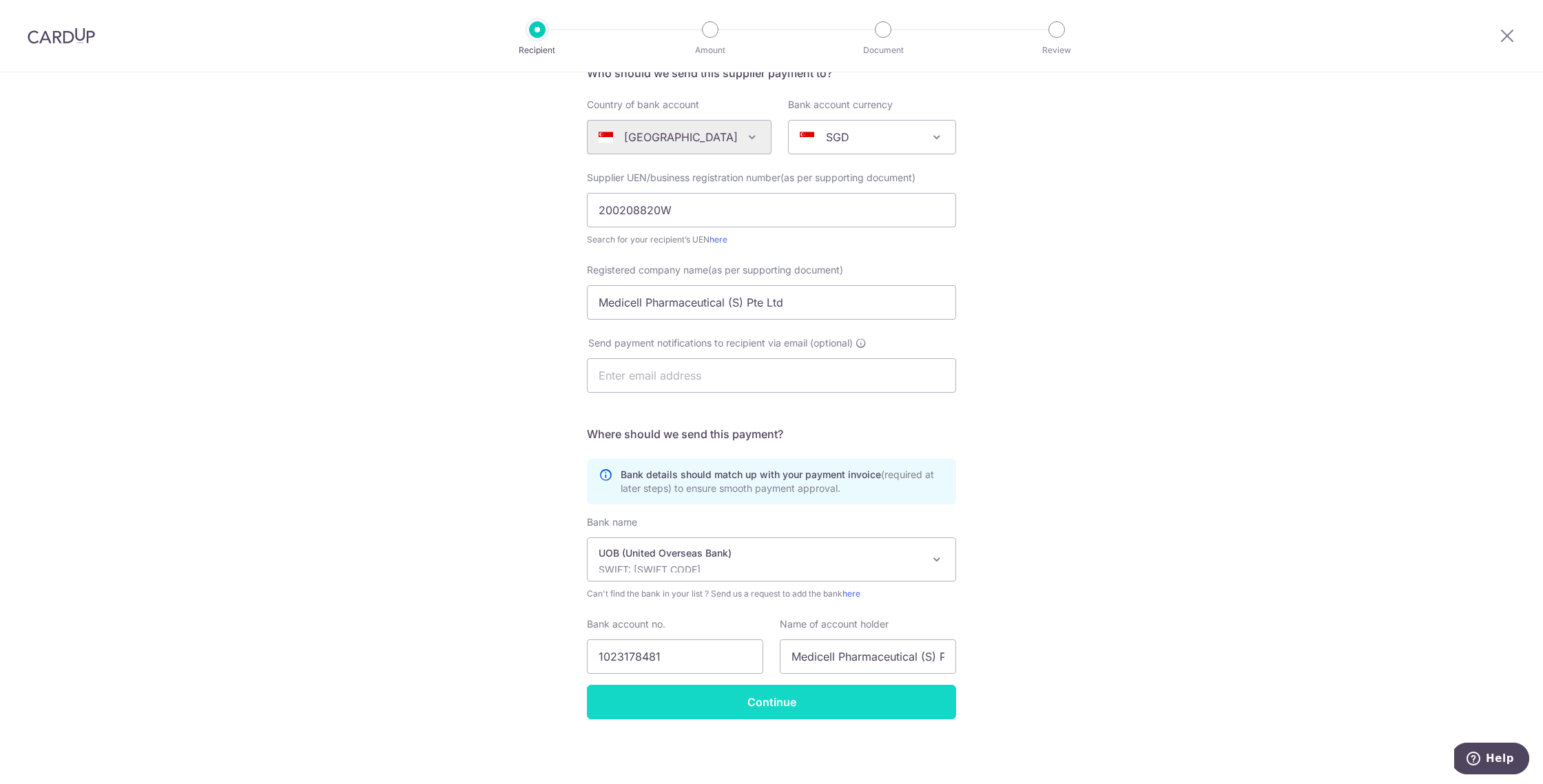
click at [816, 703] on input "Continue" at bounding box center [771, 702] width 369 height 35
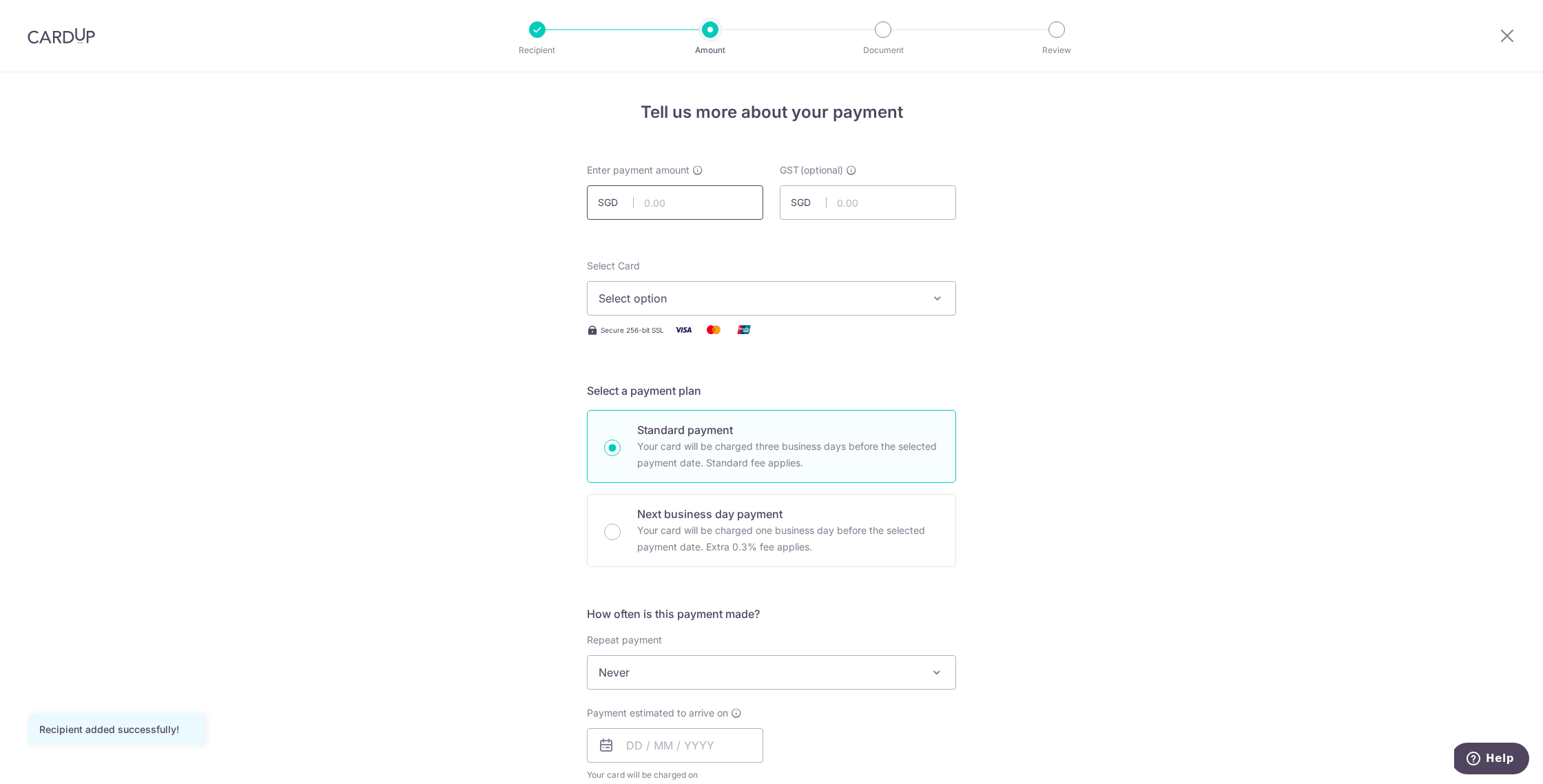
click at [704, 202] on input "text" at bounding box center [674, 203] width 176 height 35
type input "817.50"
click at [1037, 259] on div "Tell us more about your payment Enter payment amount SGD 817.50 817.50 GST (opt…" at bounding box center [772, 741] width 1543 height 1338
click at [784, 291] on span "Select option" at bounding box center [759, 298] width 321 height 17
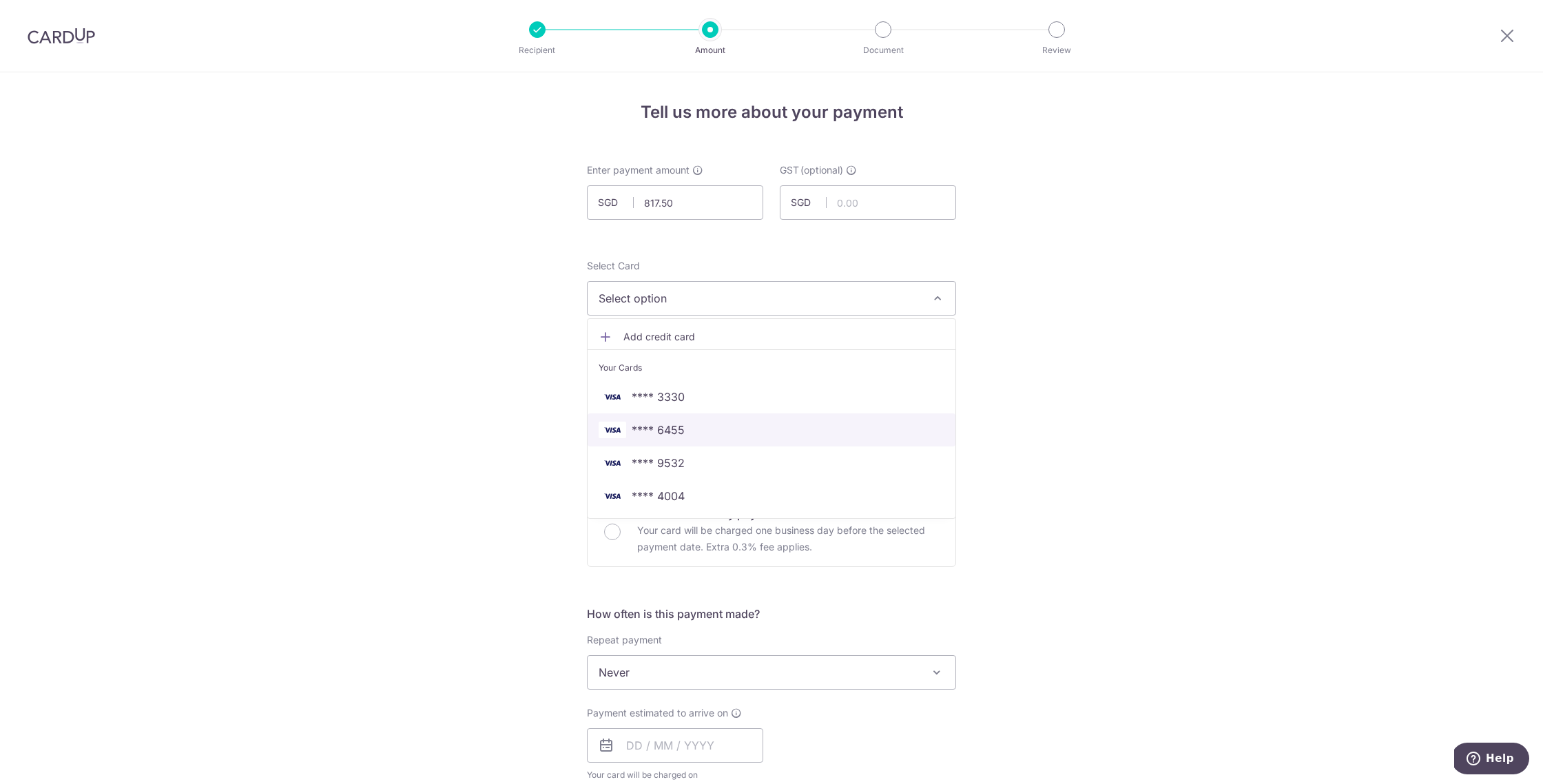
click at [745, 426] on span "**** 6455" at bounding box center [772, 430] width 346 height 17
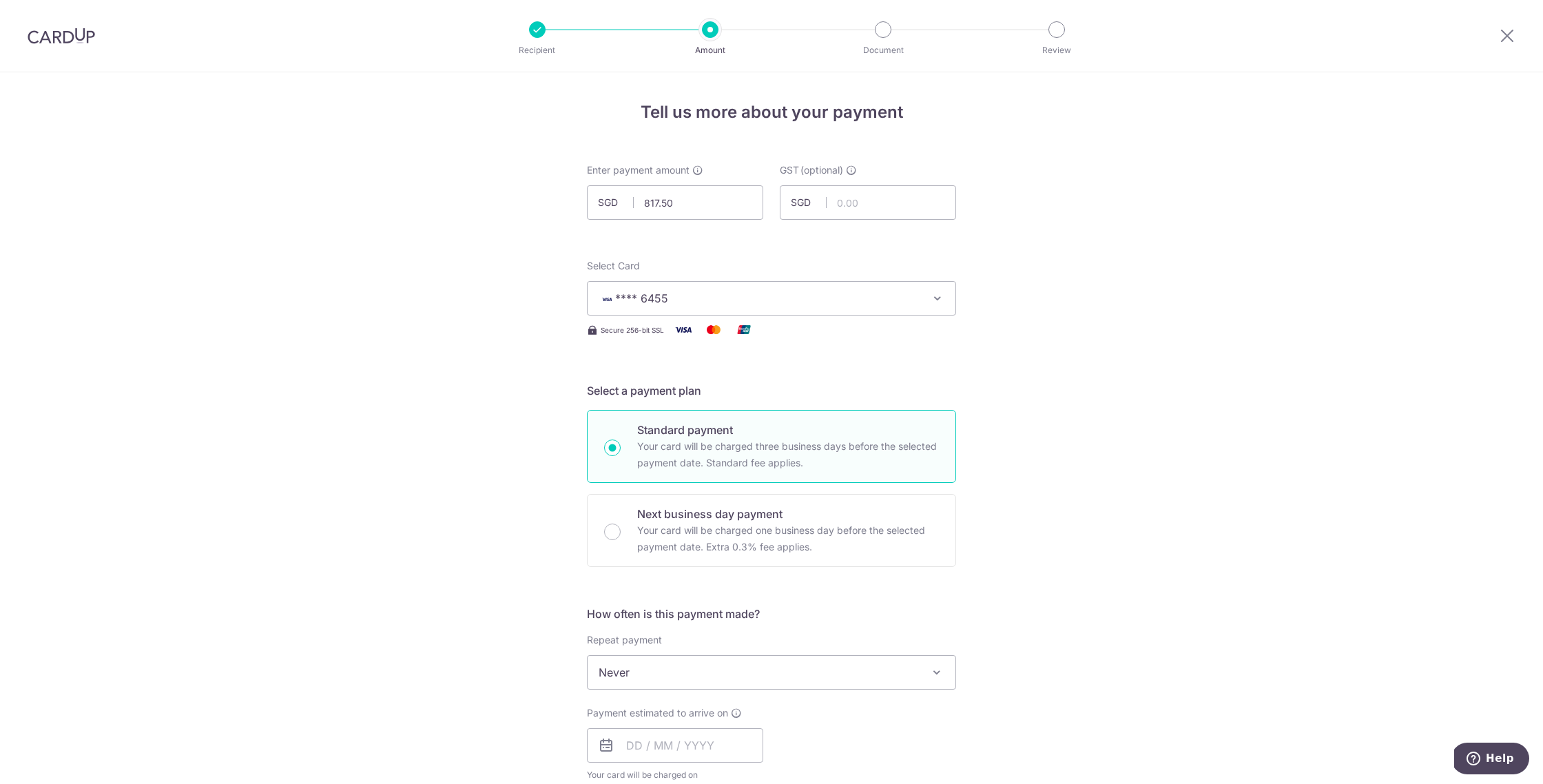
click at [1109, 312] on div "Tell us more about your payment Enter payment amount SGD 817.50 817.50 GST (opt…" at bounding box center [772, 741] width 1543 height 1338
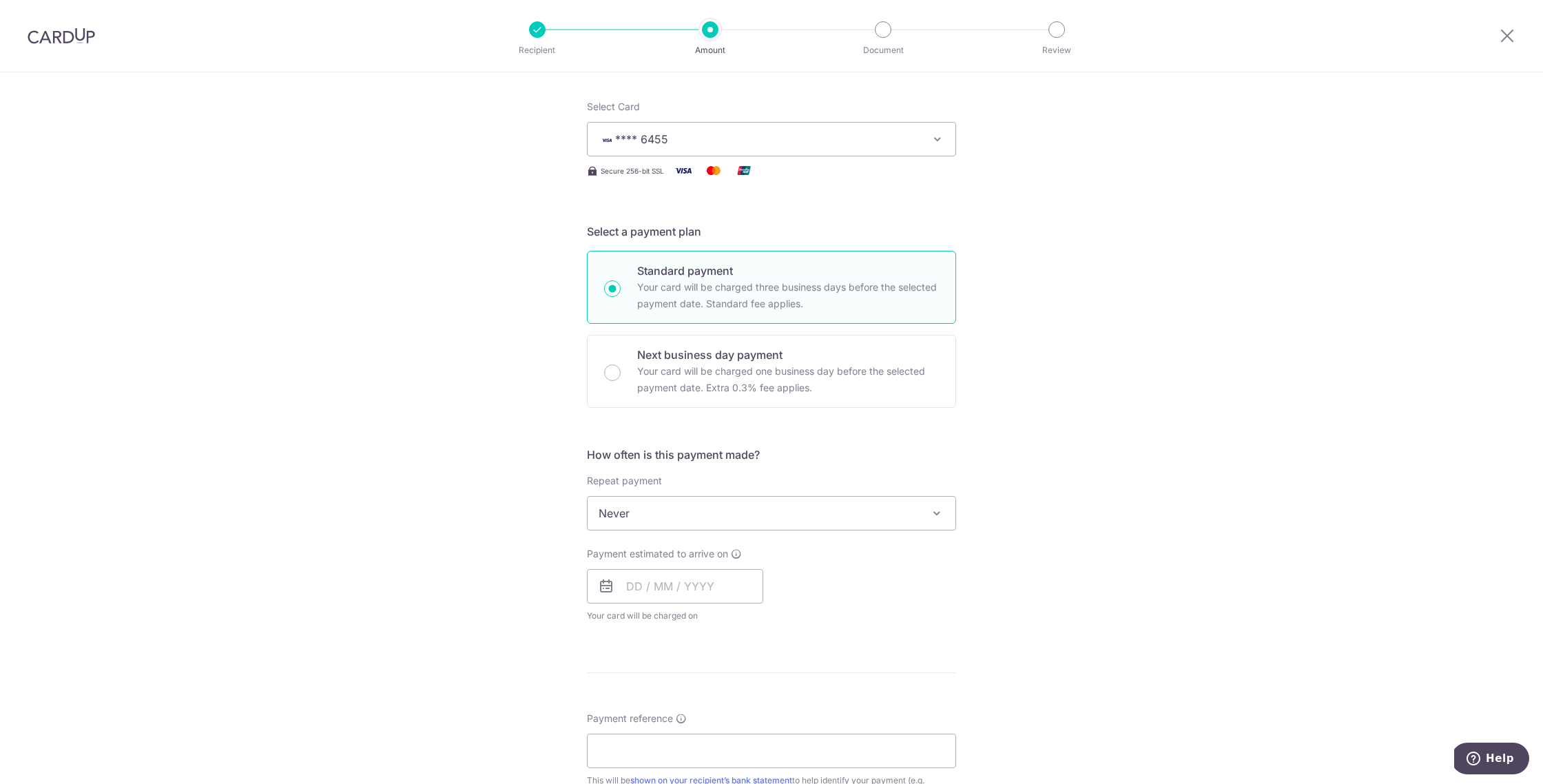
scroll to position [162, 0]
click at [709, 577] on input "text" at bounding box center [674, 583] width 176 height 35
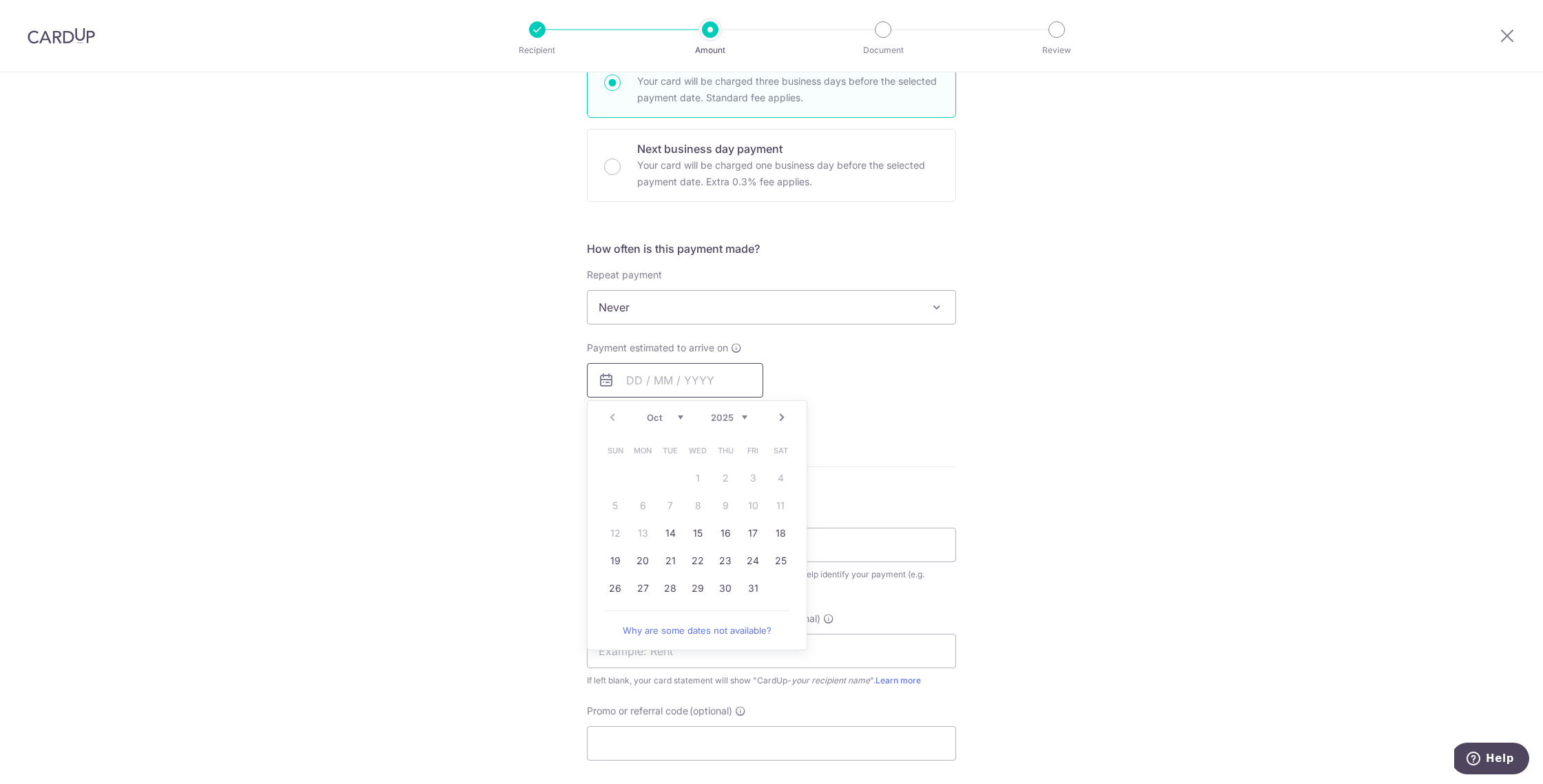
scroll to position [366, 0]
click at [750, 583] on link "31" at bounding box center [753, 587] width 22 height 22
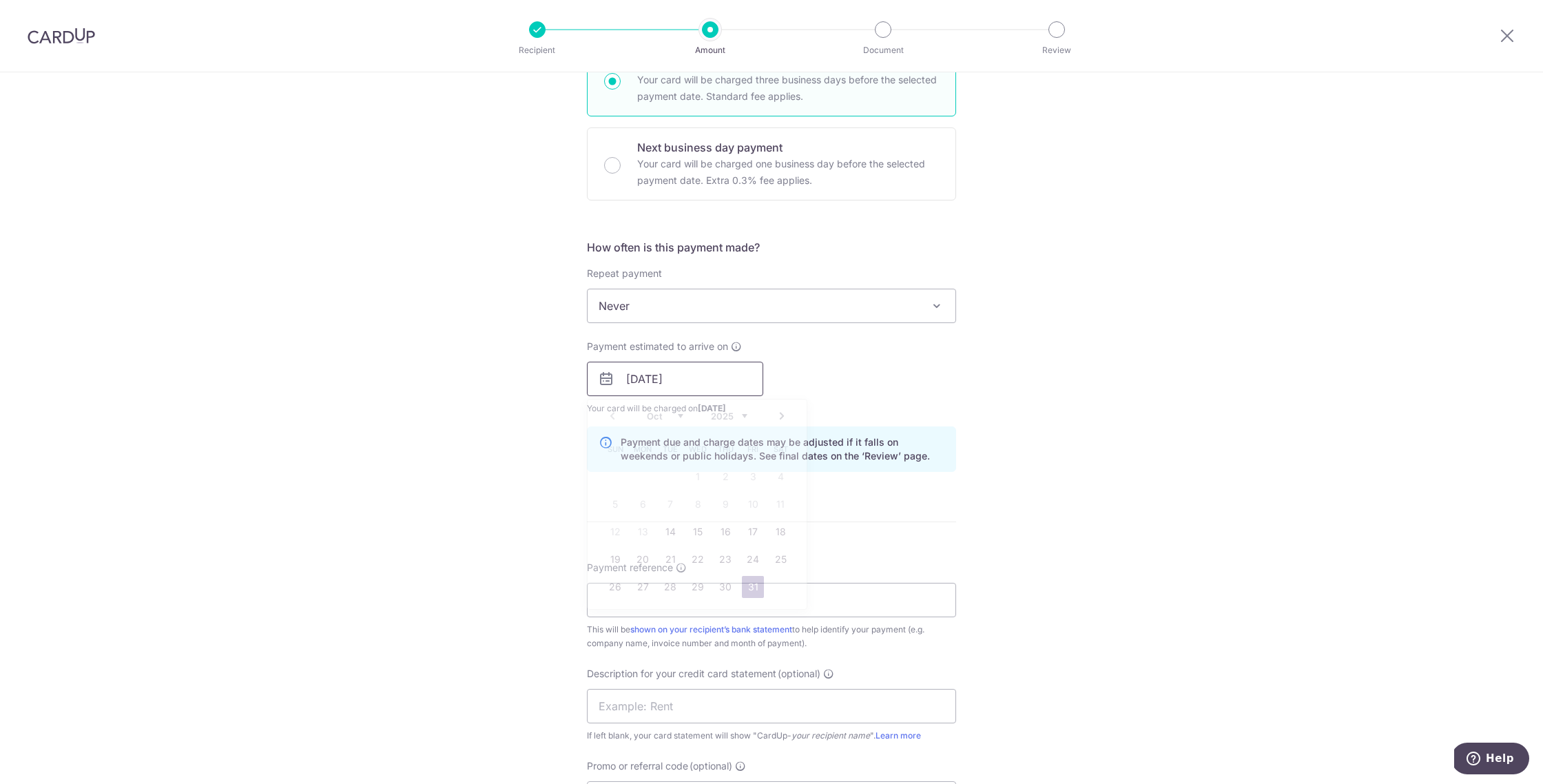
click at [717, 379] on input "31/10/2025" at bounding box center [674, 379] width 176 height 35
click at [773, 412] on link "Next" at bounding box center [781, 415] width 17 height 17
click at [724, 502] on link "6" at bounding box center [725, 504] width 22 height 22
type input "06/11/2025"
click at [681, 596] on input "Payment reference" at bounding box center [771, 600] width 369 height 35
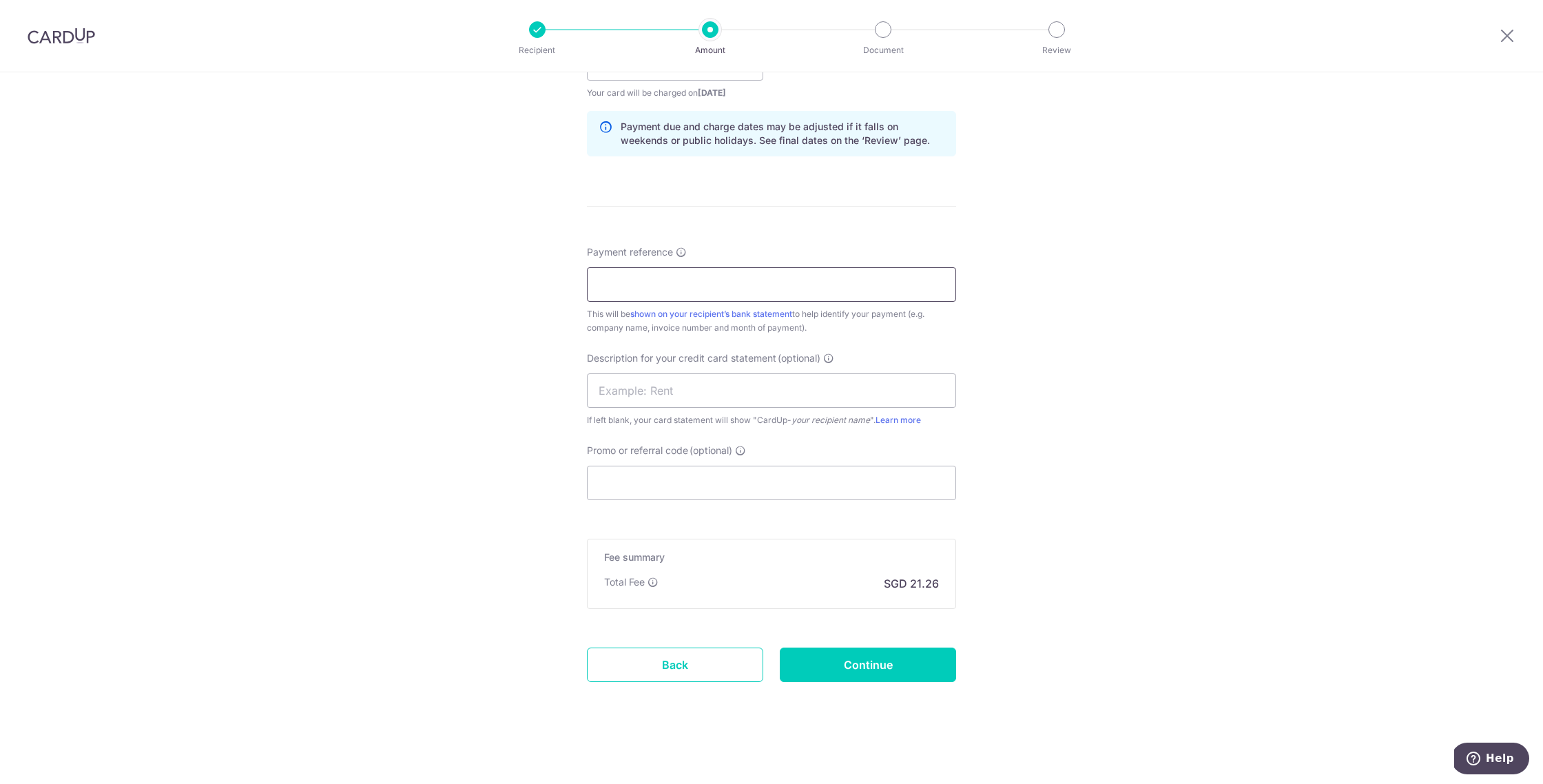
scroll to position [683, 0]
type input "O25100700067"
click at [714, 391] on input "text" at bounding box center [771, 389] width 369 height 35
type input "Medicell"
click at [704, 478] on input "Promo or referral code (optional)" at bounding box center [771, 482] width 369 height 35
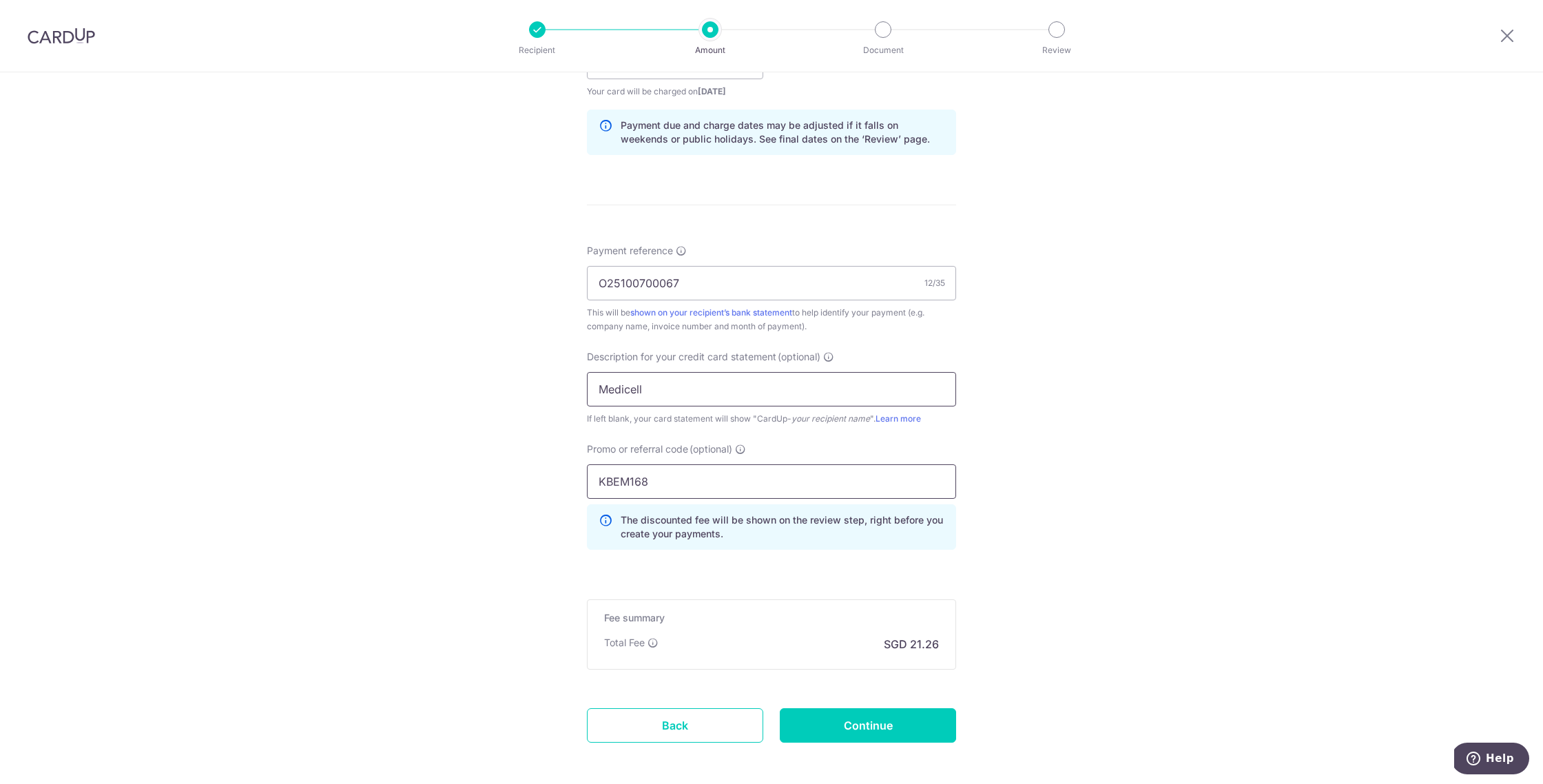
type input "KBEM168"
click at [694, 392] on input "Medicell" at bounding box center [771, 389] width 369 height 35
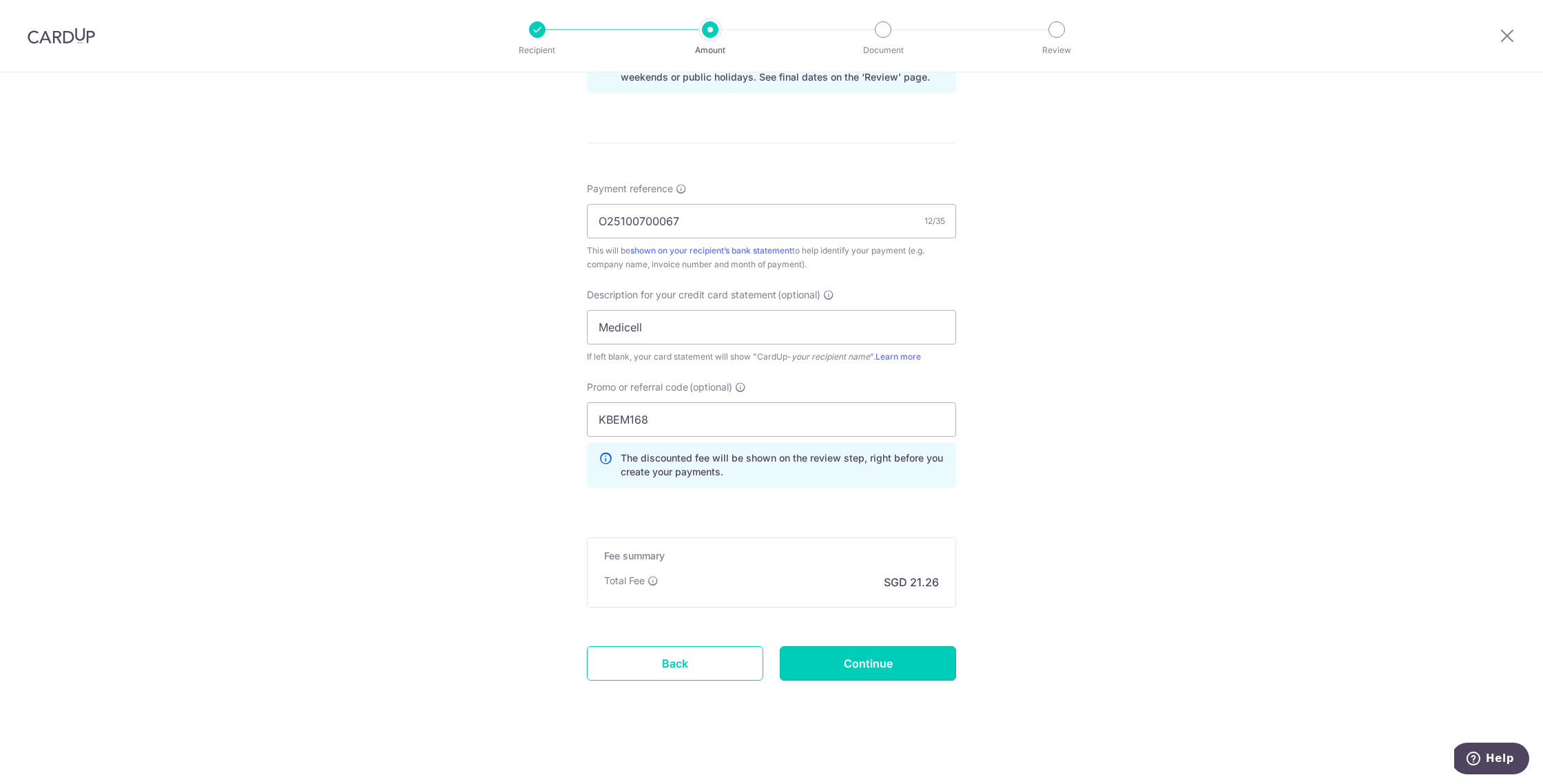
drag, startPoint x: 886, startPoint y: 676, endPoint x: 944, endPoint y: 646, distance: 65.3
click at [886, 675] on input "Continue" at bounding box center [867, 663] width 176 height 35
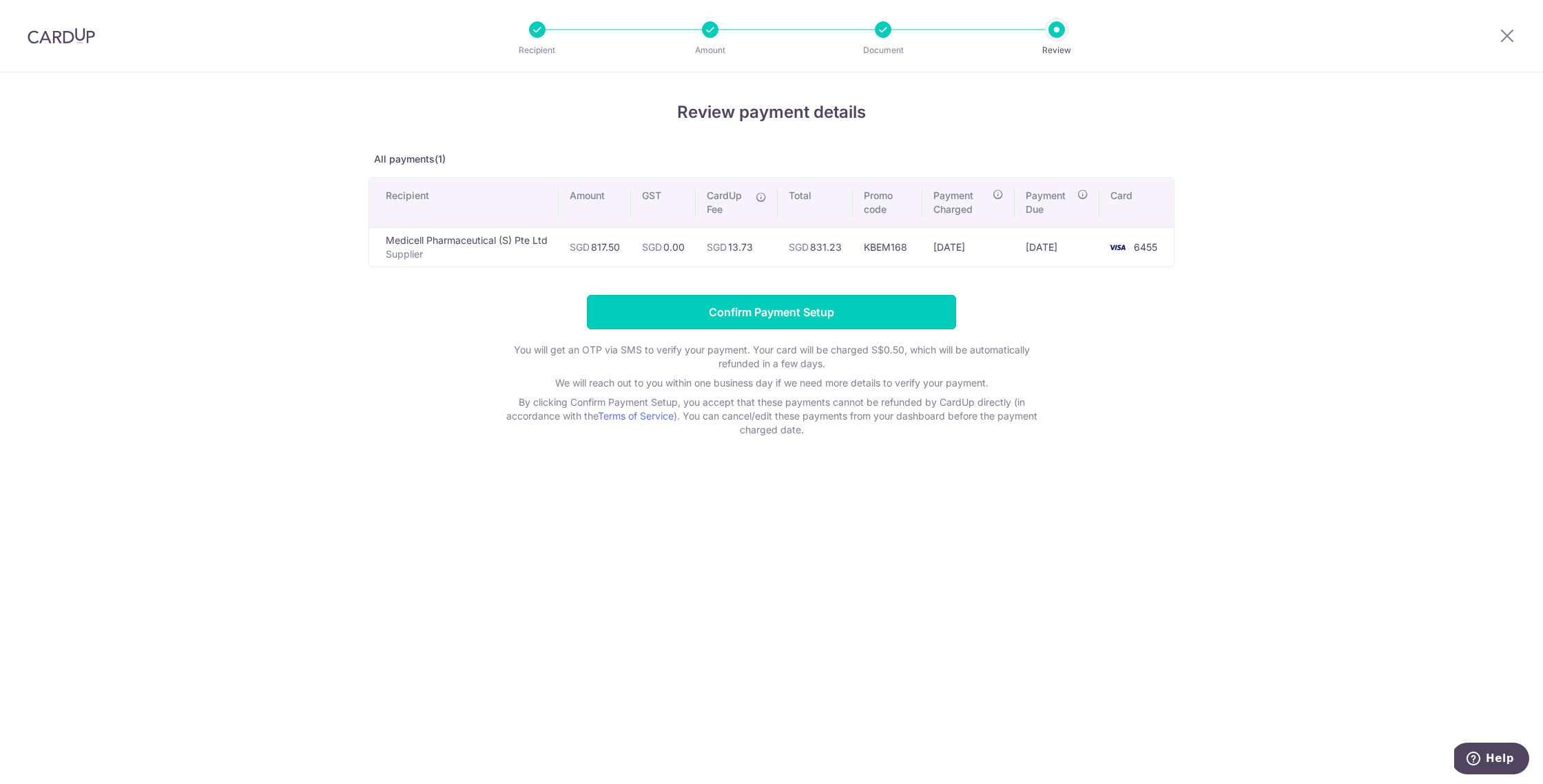
click at [734, 315] on input "Confirm Payment Setup" at bounding box center [771, 312] width 369 height 35
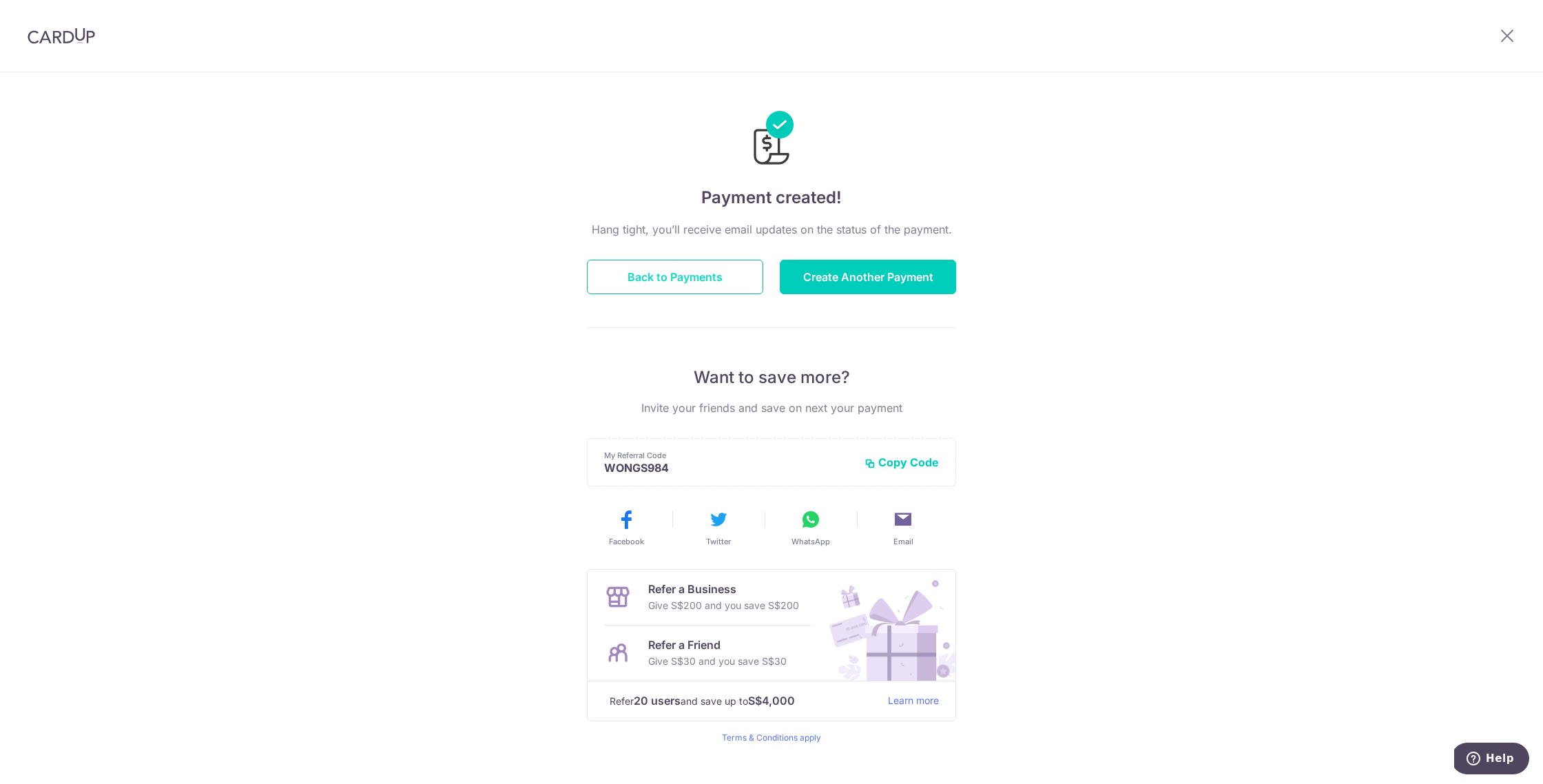
click at [690, 261] on button "Back to Payments" at bounding box center [674, 277] width 176 height 35
